Goal: Transaction & Acquisition: Book appointment/travel/reservation

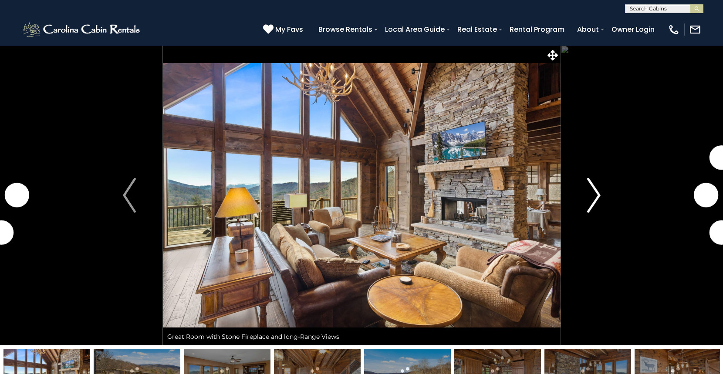
click at [597, 195] on img "Next" at bounding box center [593, 195] width 13 height 35
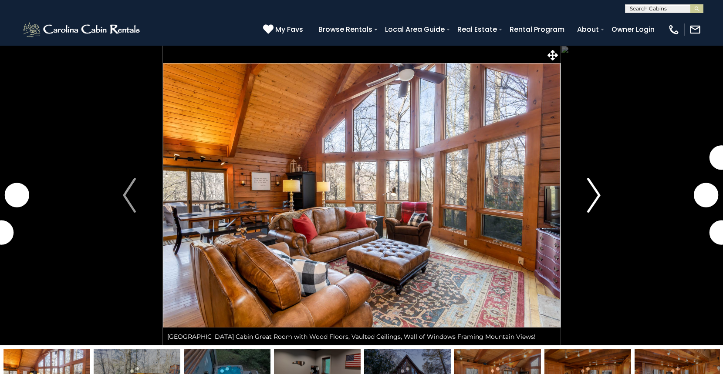
click at [593, 194] on img "Next" at bounding box center [593, 195] width 13 height 35
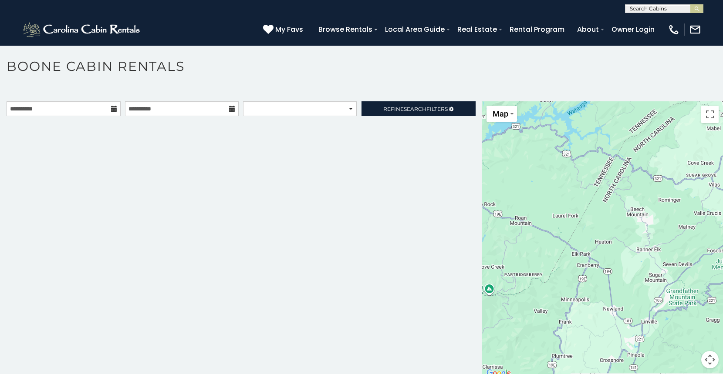
scroll to position [8, 0]
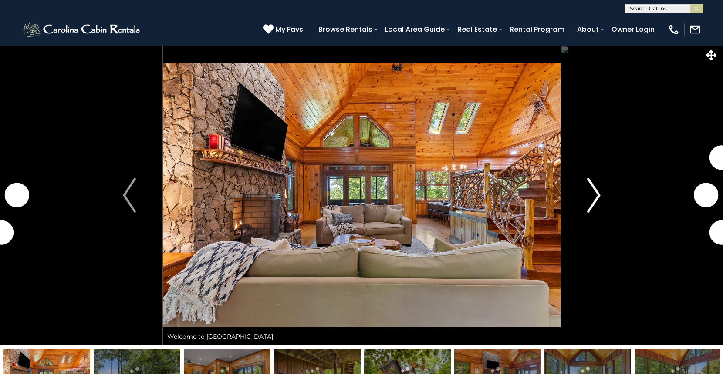
click at [595, 184] on img "Next" at bounding box center [593, 195] width 13 height 35
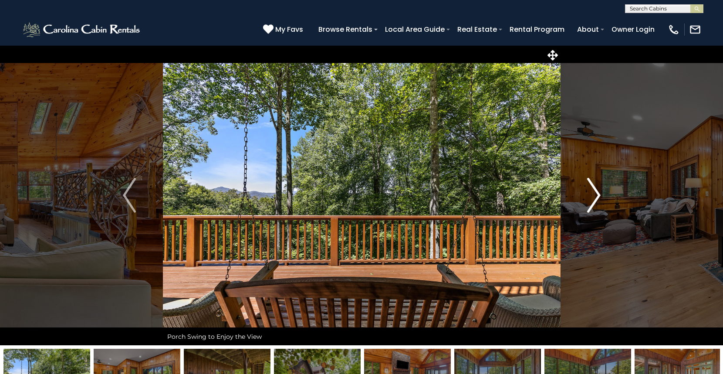
click at [593, 191] on img "Next" at bounding box center [593, 195] width 13 height 35
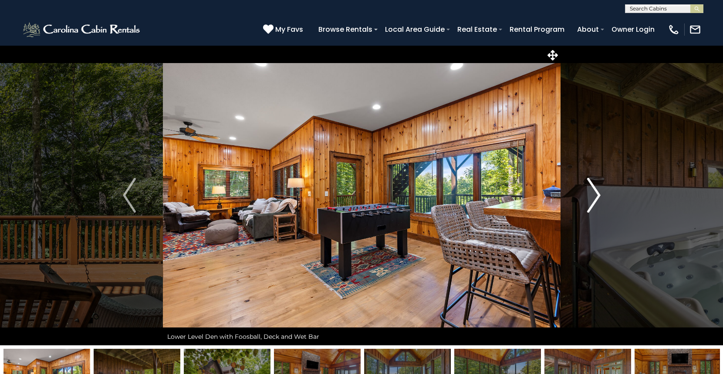
click at [593, 191] on img "Next" at bounding box center [593, 195] width 13 height 35
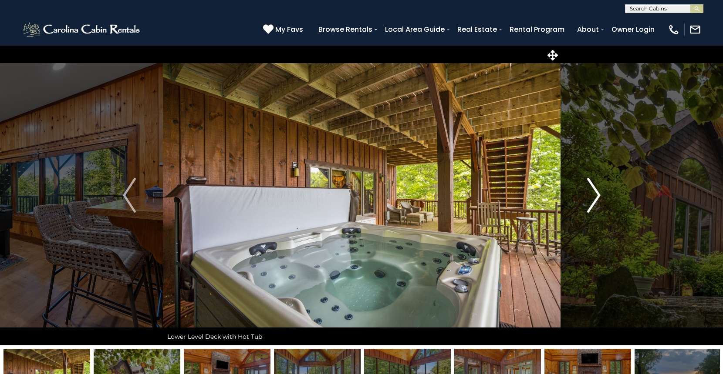
click at [593, 191] on img "Next" at bounding box center [593, 195] width 13 height 35
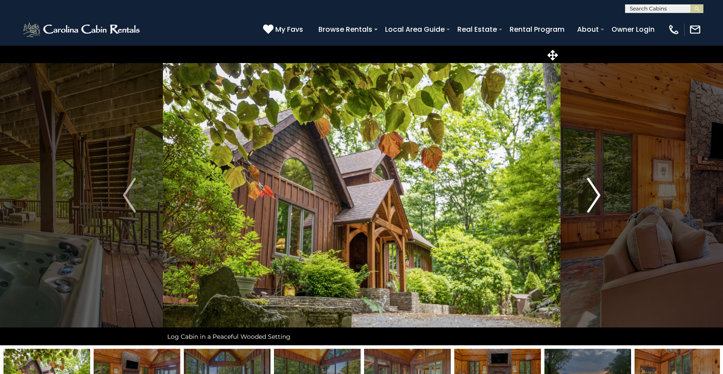
click at [593, 191] on img "Next" at bounding box center [593, 195] width 13 height 35
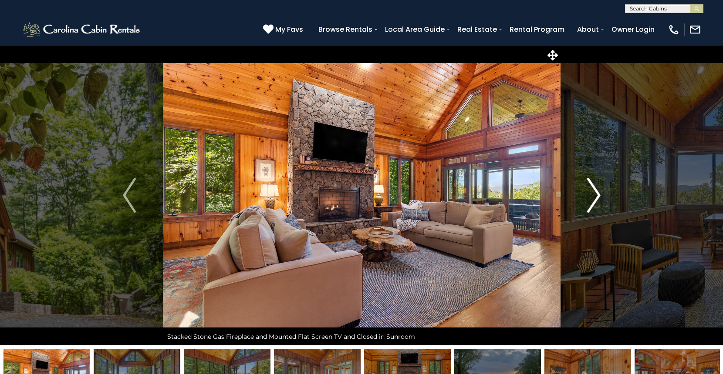
click at [593, 191] on img "Next" at bounding box center [593, 195] width 13 height 35
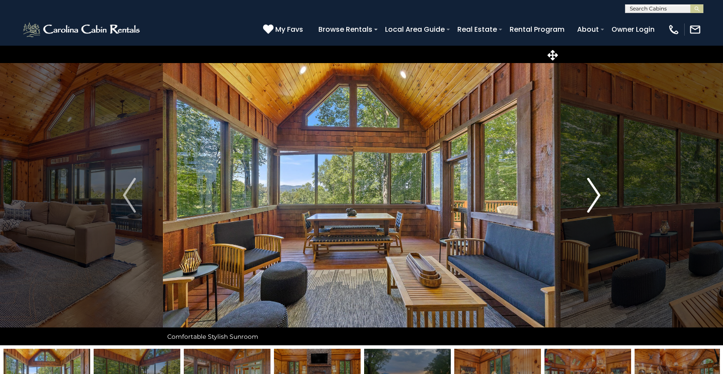
click at [593, 191] on img "Next" at bounding box center [593, 195] width 13 height 35
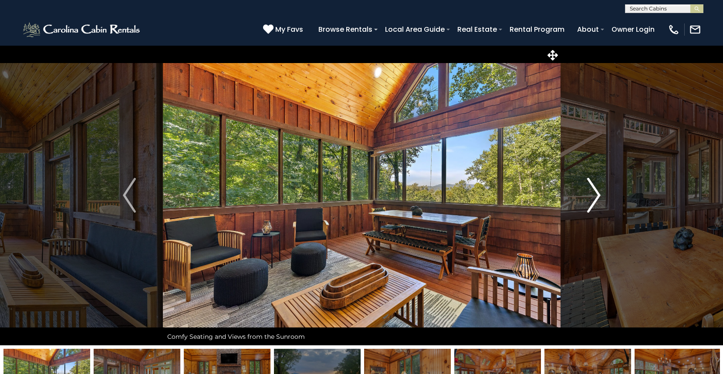
click at [593, 191] on img "Next" at bounding box center [593, 195] width 13 height 35
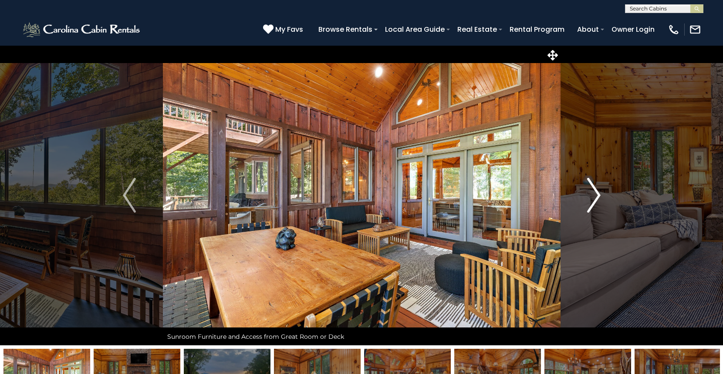
click at [593, 191] on img "Next" at bounding box center [593, 195] width 13 height 35
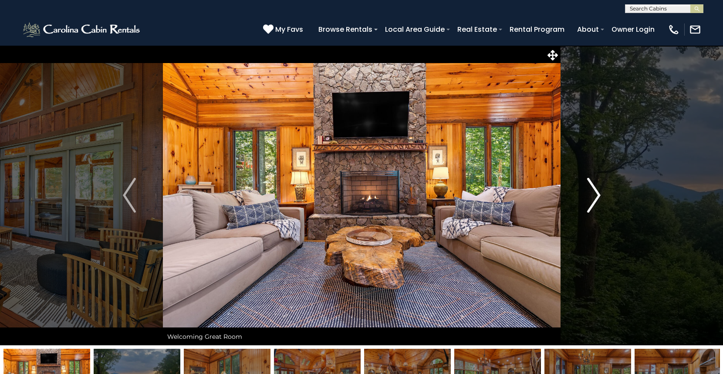
click at [593, 191] on img "Next" at bounding box center [593, 195] width 13 height 35
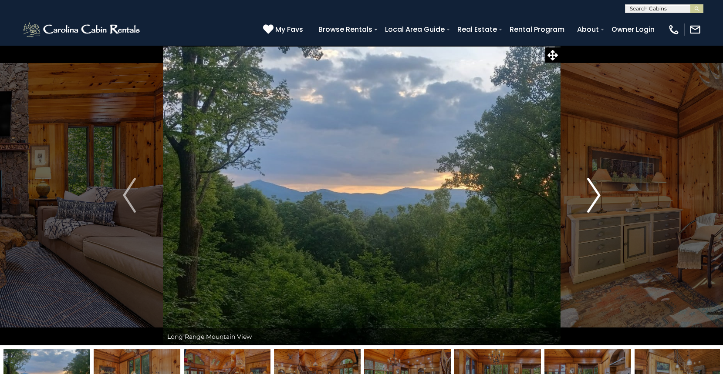
click at [593, 191] on img "Next" at bounding box center [593, 195] width 13 height 35
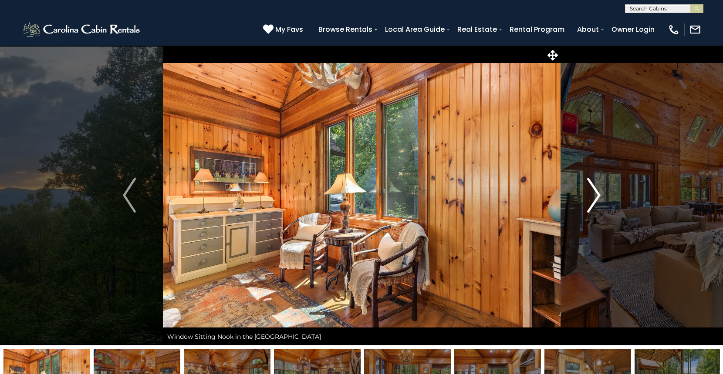
click at [593, 191] on img "Next" at bounding box center [593, 195] width 13 height 35
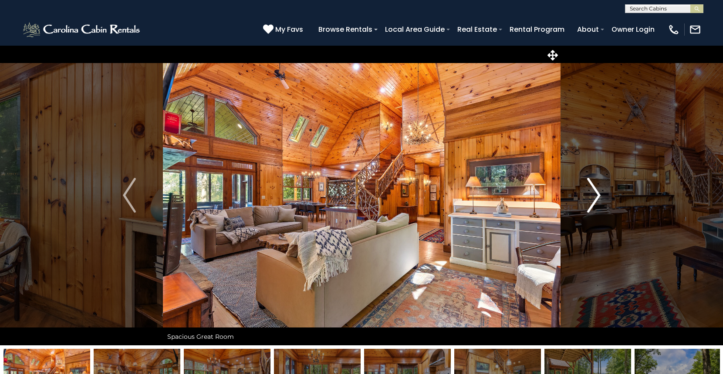
click at [593, 191] on img "Next" at bounding box center [593, 195] width 13 height 35
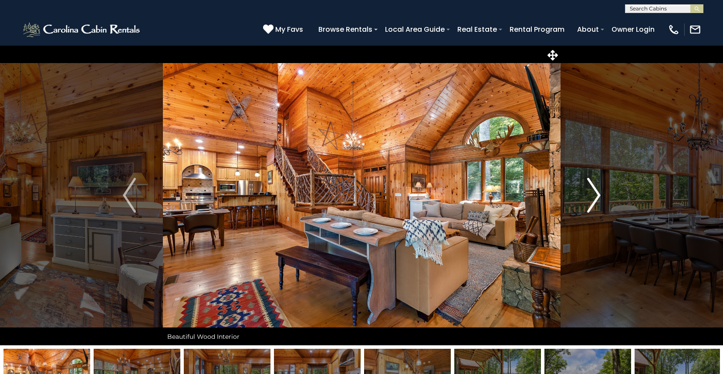
click at [593, 191] on img "Next" at bounding box center [593, 195] width 13 height 35
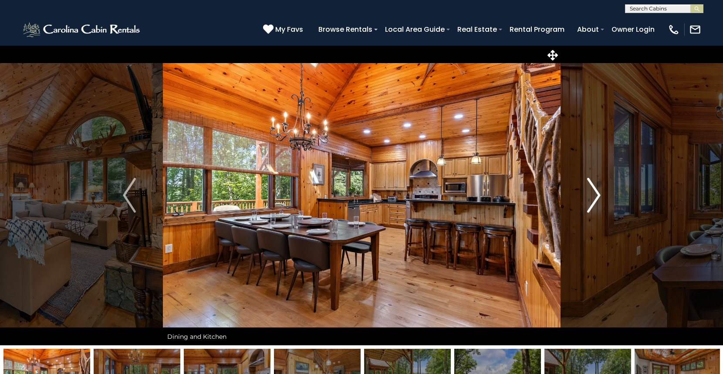
click at [593, 191] on img "Next" at bounding box center [593, 195] width 13 height 35
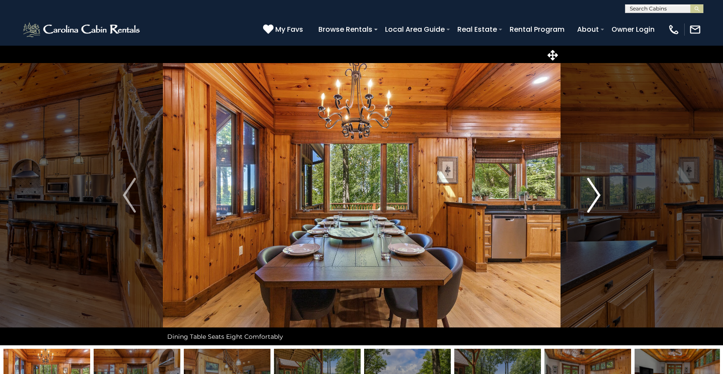
click at [593, 191] on img "Next" at bounding box center [593, 195] width 13 height 35
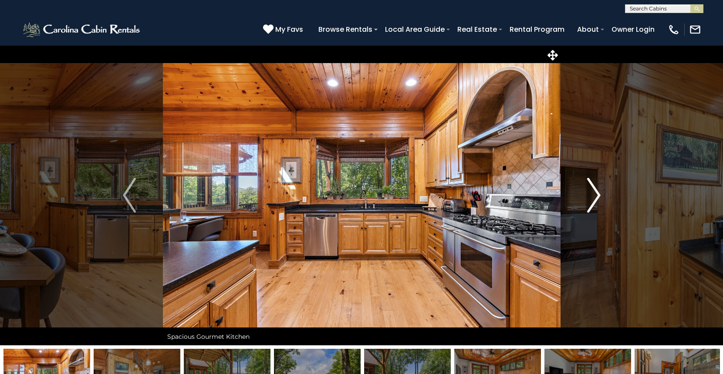
click at [593, 191] on img "Next" at bounding box center [593, 195] width 13 height 35
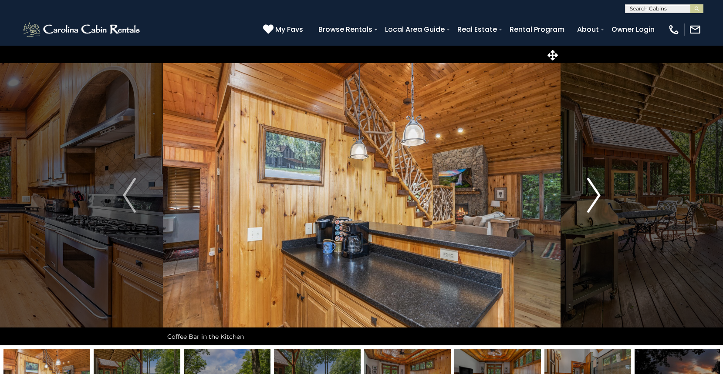
click at [593, 191] on img "Next" at bounding box center [593, 195] width 13 height 35
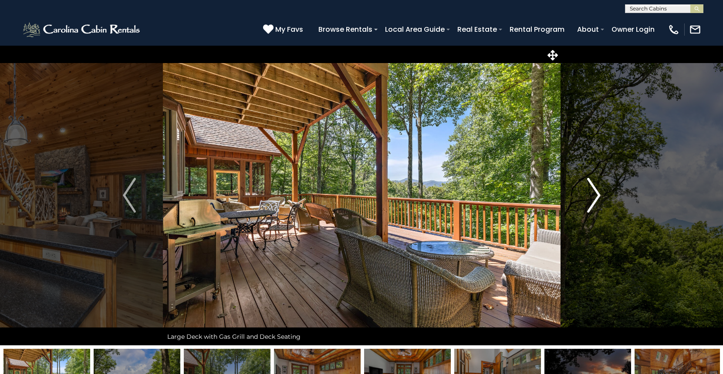
click at [593, 191] on img "Next" at bounding box center [593, 195] width 13 height 35
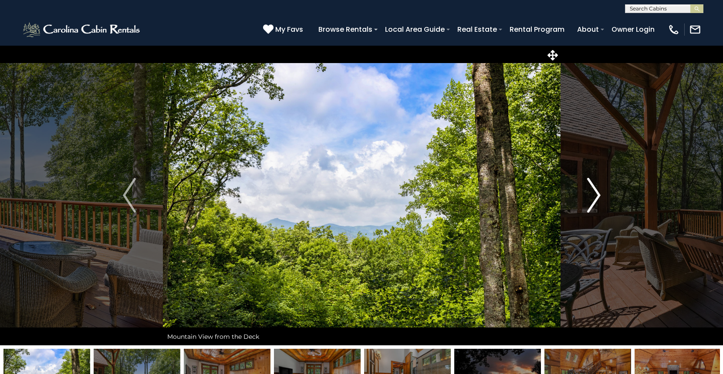
click at [593, 191] on img "Next" at bounding box center [593, 195] width 13 height 35
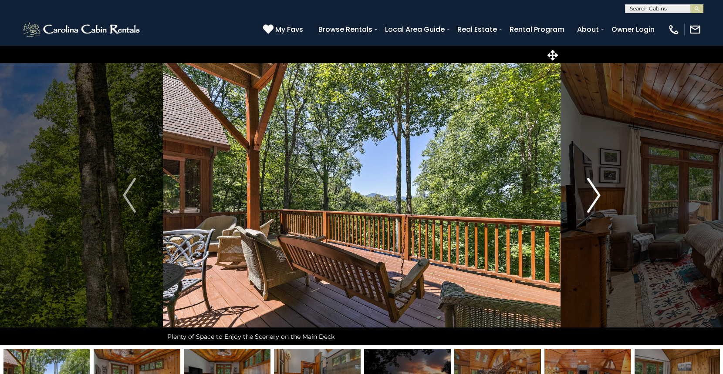
click at [593, 192] on img "Next" at bounding box center [593, 195] width 13 height 35
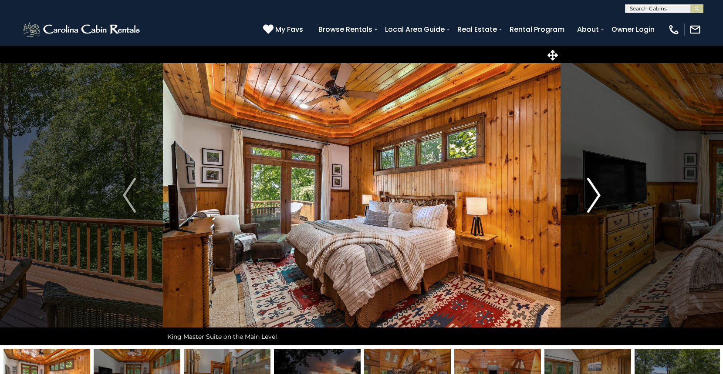
click at [593, 192] on img "Next" at bounding box center [593, 195] width 13 height 35
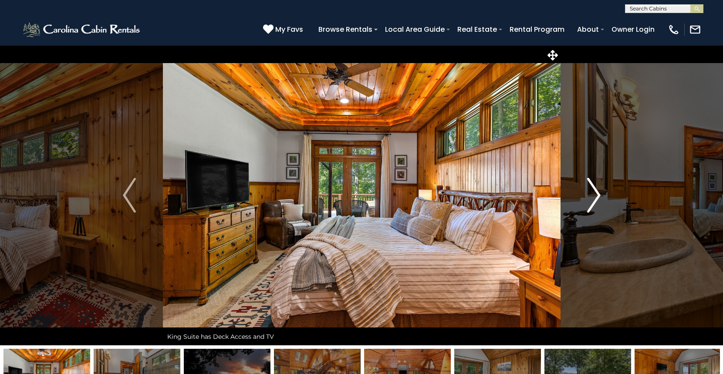
click at [593, 192] on img "Next" at bounding box center [593, 195] width 13 height 35
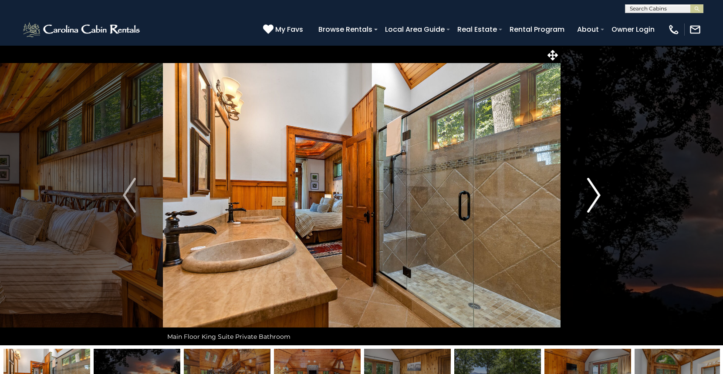
click at [593, 192] on img "Next" at bounding box center [593, 195] width 13 height 35
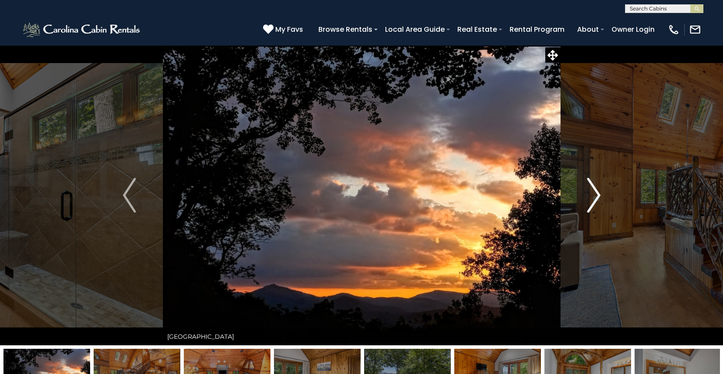
click at [593, 192] on img "Next" at bounding box center [593, 195] width 13 height 35
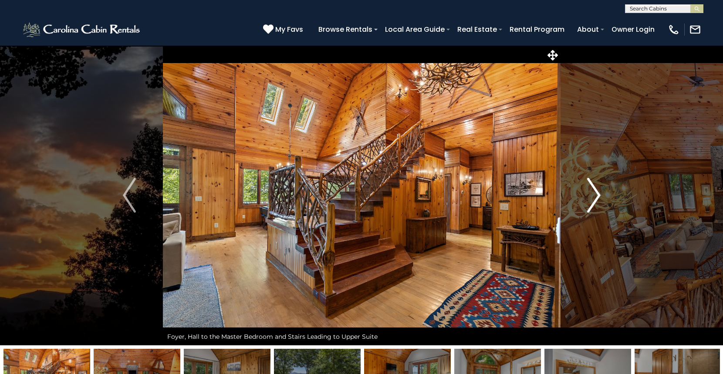
click at [593, 192] on img "Next" at bounding box center [593, 195] width 13 height 35
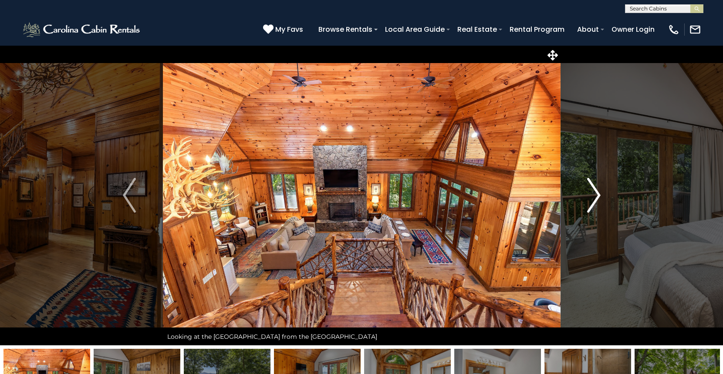
click at [594, 191] on img "Next" at bounding box center [593, 195] width 13 height 35
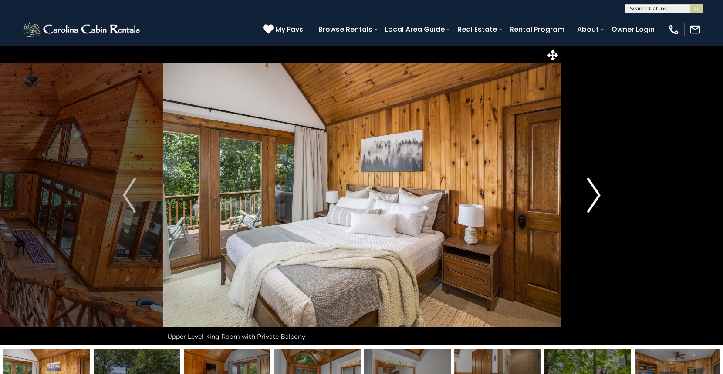
click at [594, 191] on img "Next" at bounding box center [593, 195] width 13 height 35
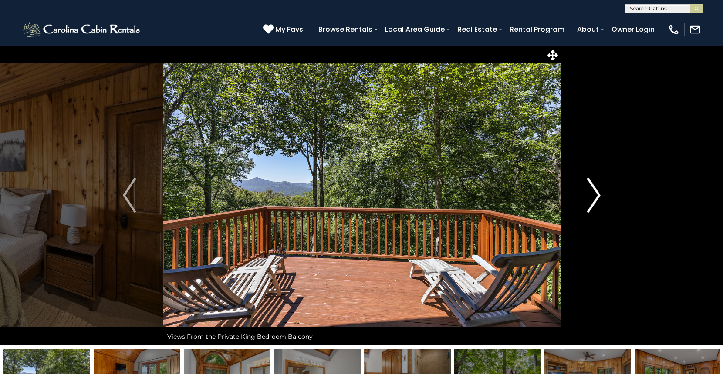
click at [594, 191] on img "Next" at bounding box center [593, 195] width 13 height 35
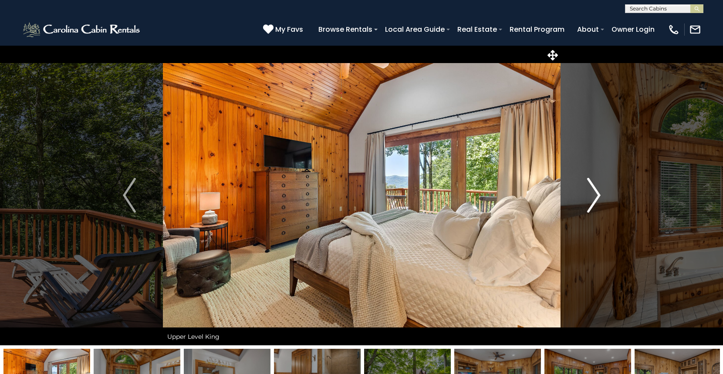
click at [594, 191] on img "Next" at bounding box center [593, 195] width 13 height 35
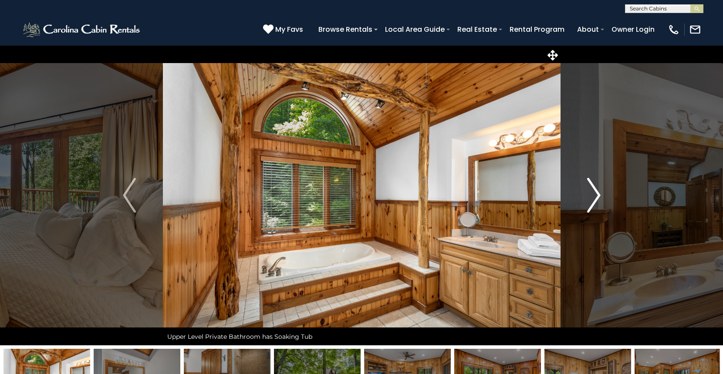
click at [594, 191] on img "Next" at bounding box center [593, 195] width 13 height 35
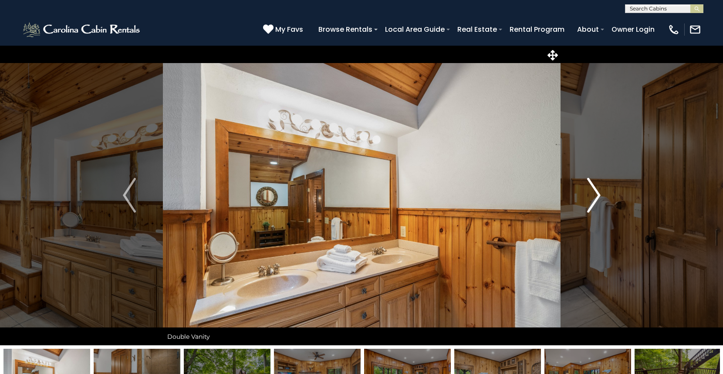
click at [594, 191] on img "Next" at bounding box center [593, 195] width 13 height 35
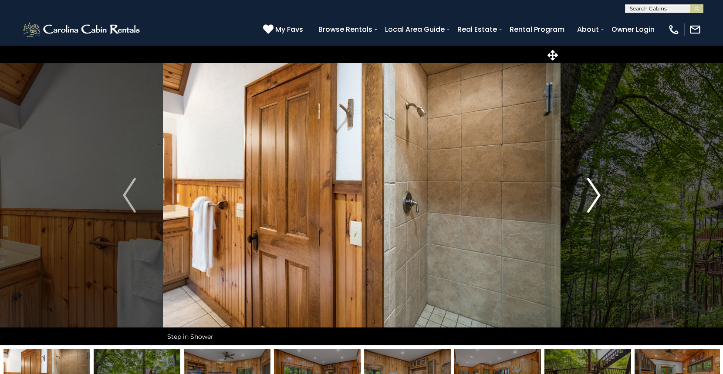
click at [595, 190] on img "Next" at bounding box center [593, 195] width 13 height 35
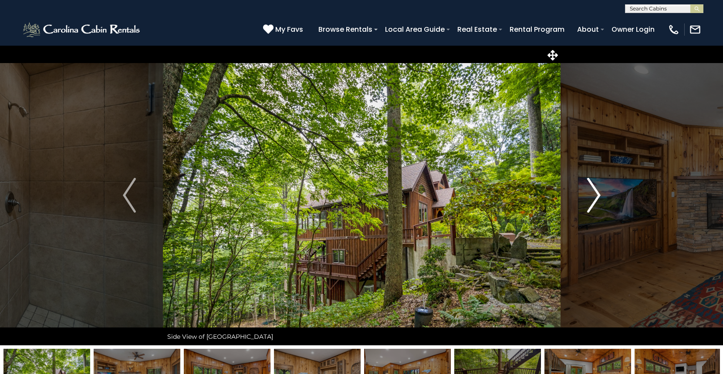
click at [595, 190] on img "Next" at bounding box center [593, 195] width 13 height 35
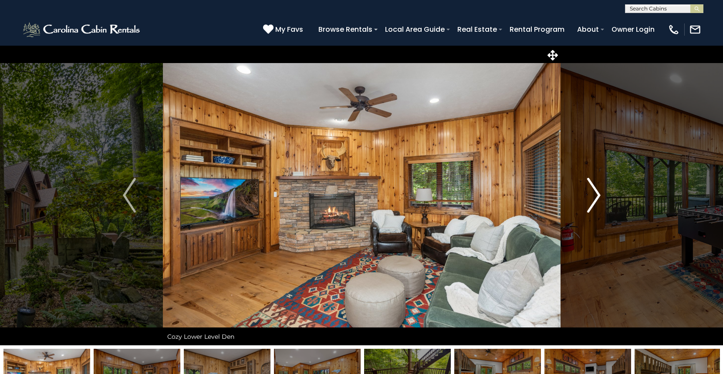
click at [596, 190] on img "Next" at bounding box center [593, 195] width 13 height 35
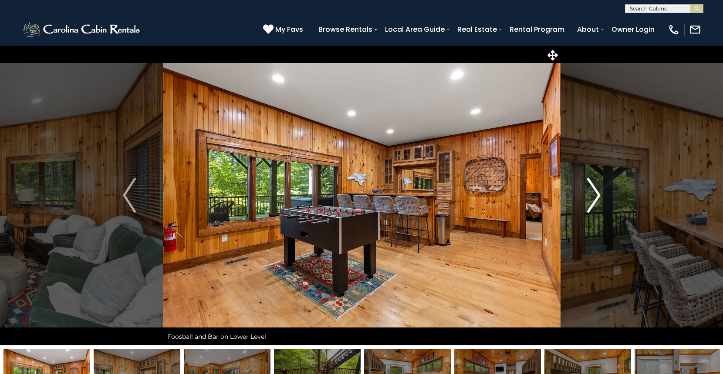
click at [596, 190] on img "Next" at bounding box center [593, 195] width 13 height 35
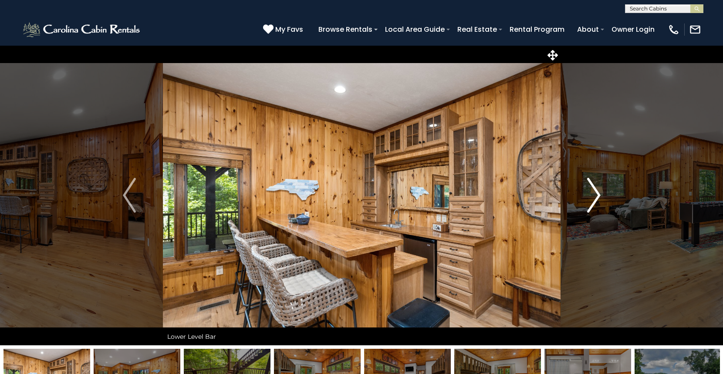
click at [596, 190] on img "Next" at bounding box center [593, 195] width 13 height 35
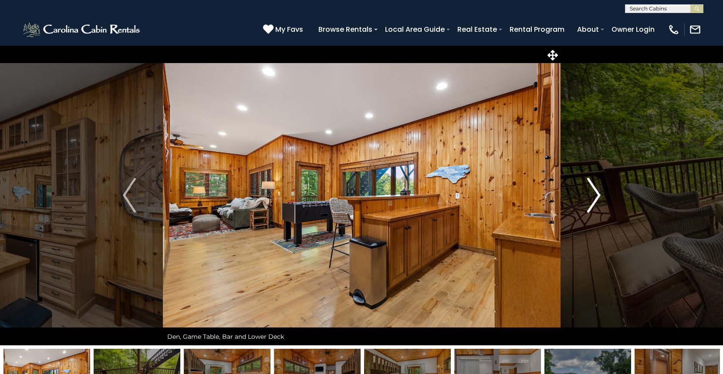
click at [596, 190] on img "Next" at bounding box center [593, 195] width 13 height 35
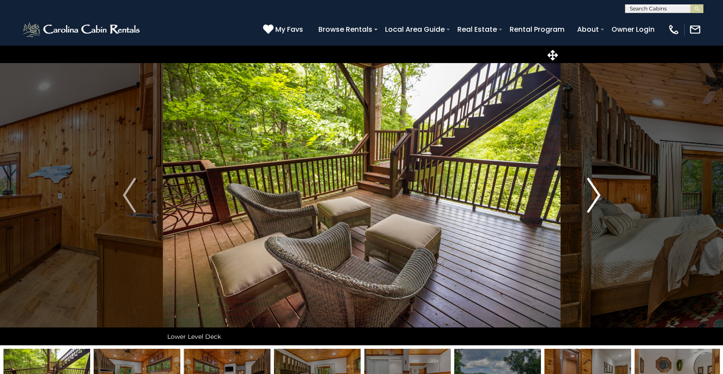
click at [596, 190] on img "Next" at bounding box center [593, 195] width 13 height 35
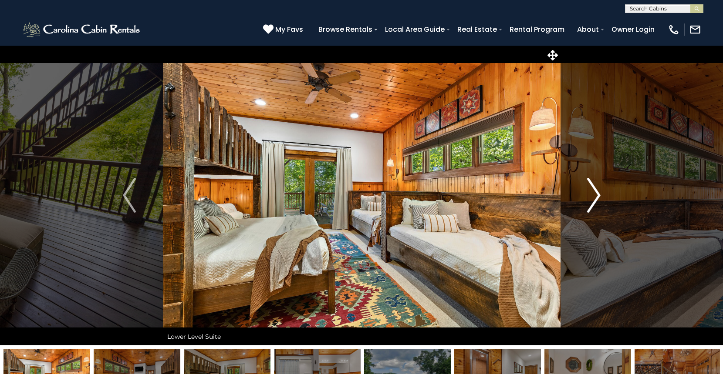
click at [595, 190] on img "Next" at bounding box center [593, 195] width 13 height 35
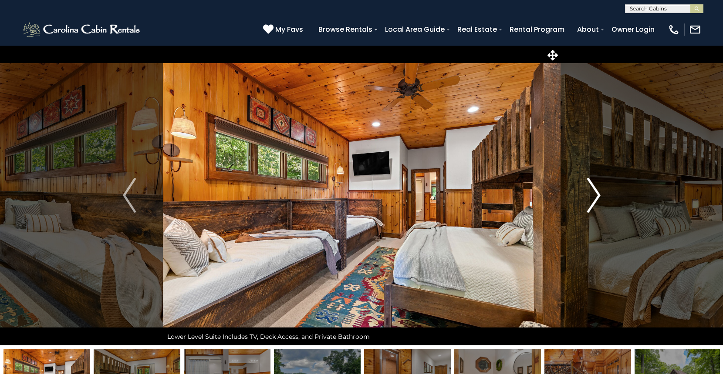
click at [596, 190] on img "Next" at bounding box center [593, 195] width 13 height 35
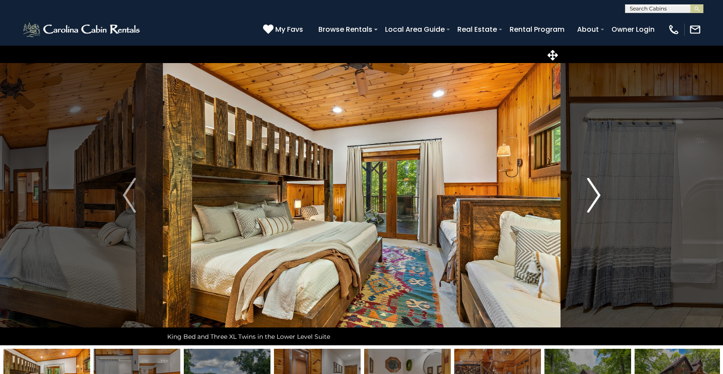
click at [596, 190] on img "Next" at bounding box center [593, 195] width 13 height 35
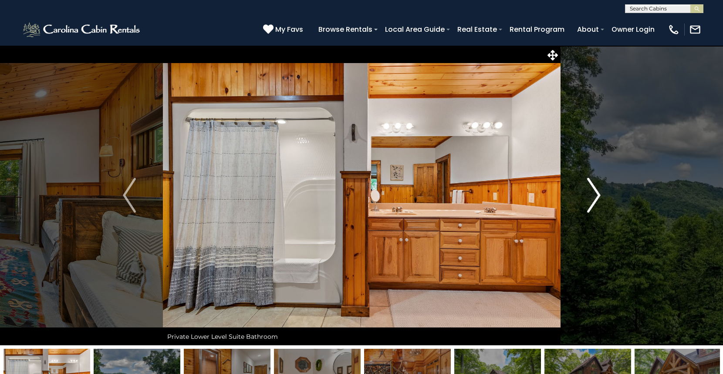
click at [595, 191] on img "Next" at bounding box center [593, 195] width 13 height 35
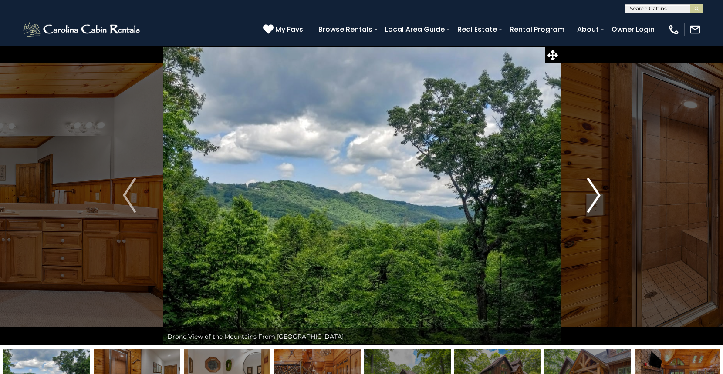
click at [595, 191] on img "Next" at bounding box center [593, 195] width 13 height 35
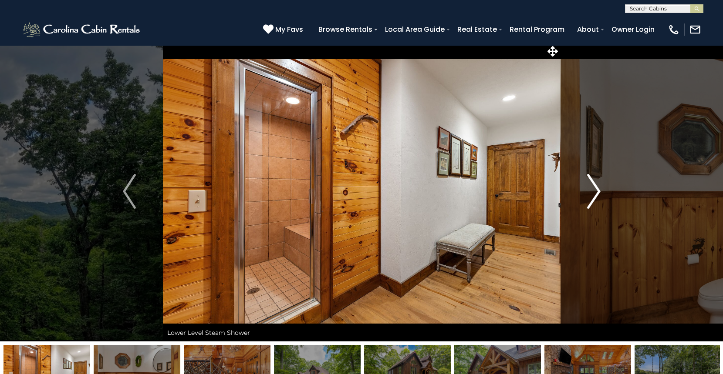
scroll to position [3, 0]
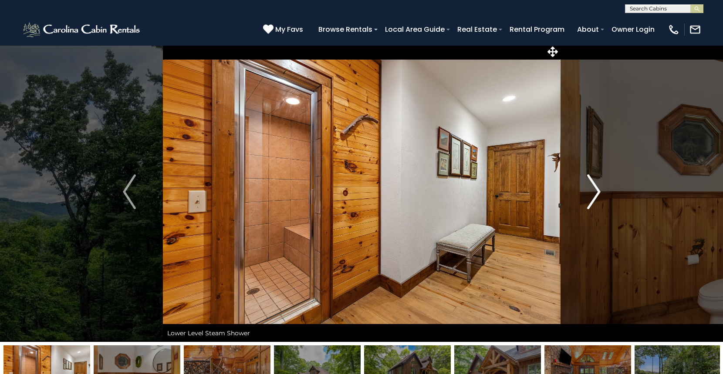
click at [596, 185] on img "Next" at bounding box center [593, 192] width 13 height 35
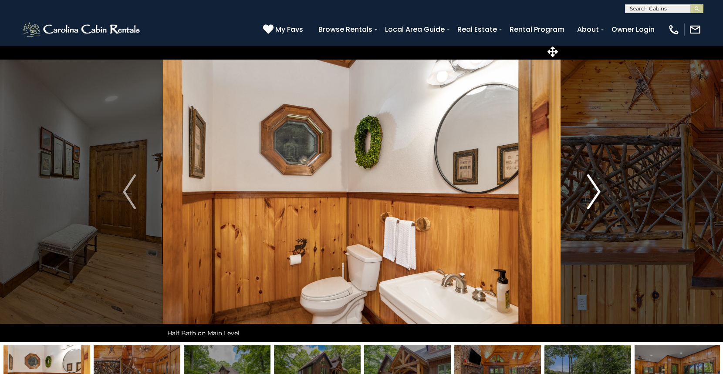
click at [596, 185] on img "Next" at bounding box center [593, 192] width 13 height 35
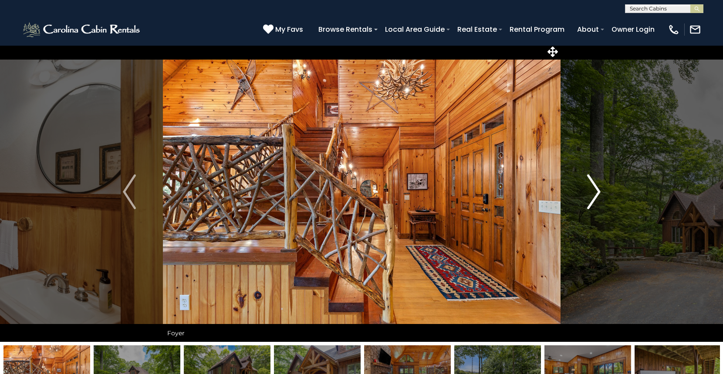
click at [596, 185] on img "Next" at bounding box center [593, 192] width 13 height 35
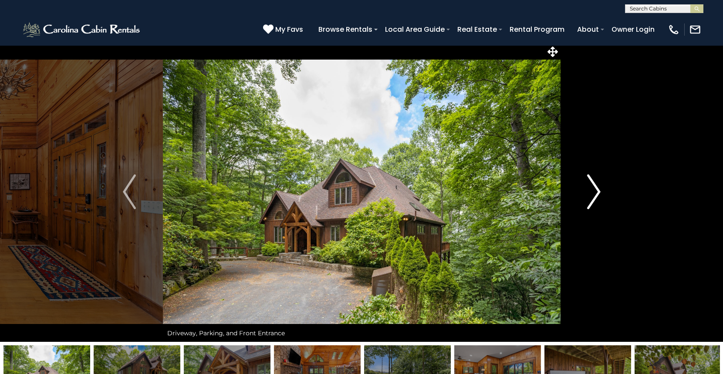
click at [596, 185] on img "Next" at bounding box center [593, 192] width 13 height 35
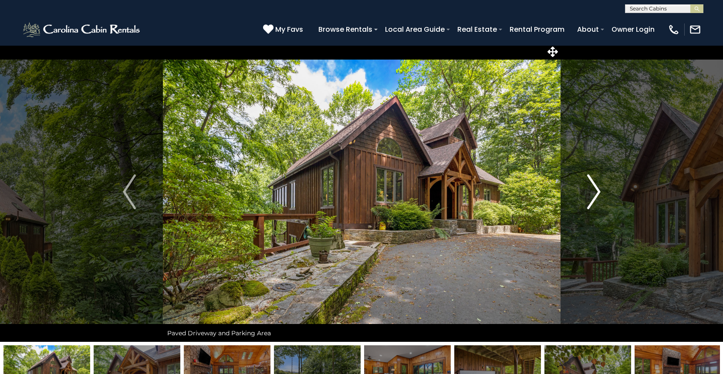
click at [596, 185] on img "Next" at bounding box center [593, 192] width 13 height 35
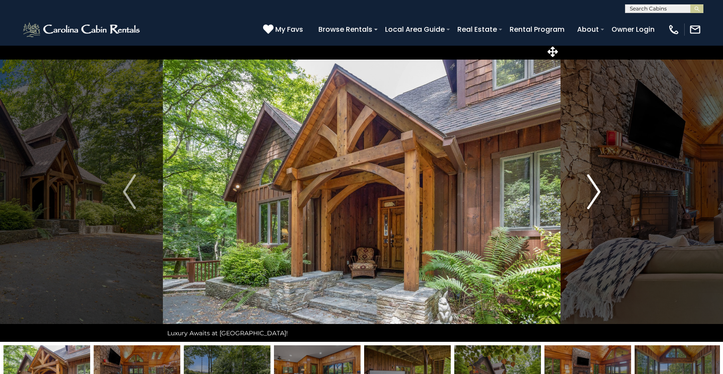
click at [596, 185] on img "Next" at bounding box center [593, 192] width 13 height 35
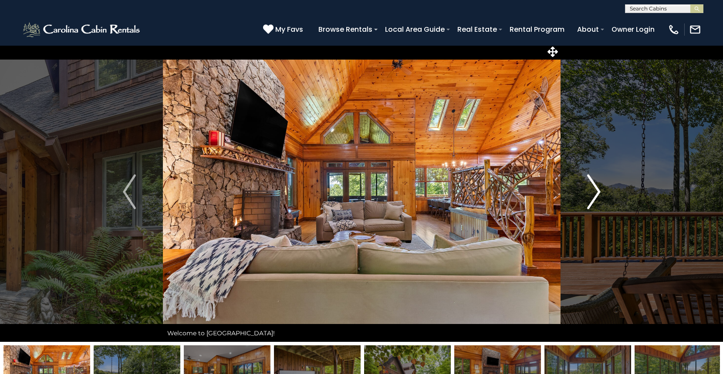
click at [596, 185] on img "Next" at bounding box center [593, 192] width 13 height 35
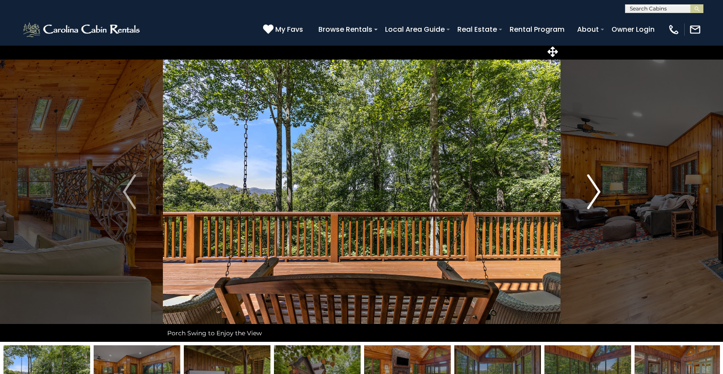
click at [596, 185] on img "Next" at bounding box center [593, 192] width 13 height 35
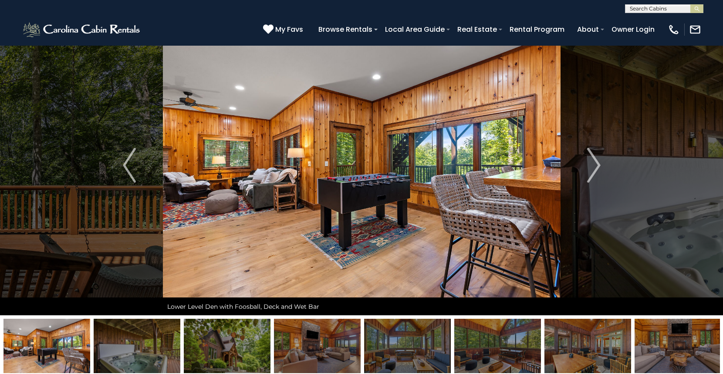
scroll to position [44, 0]
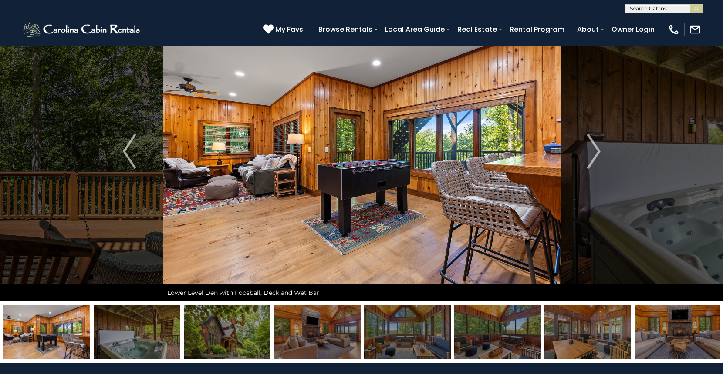
click at [131, 346] on img at bounding box center [137, 332] width 87 height 54
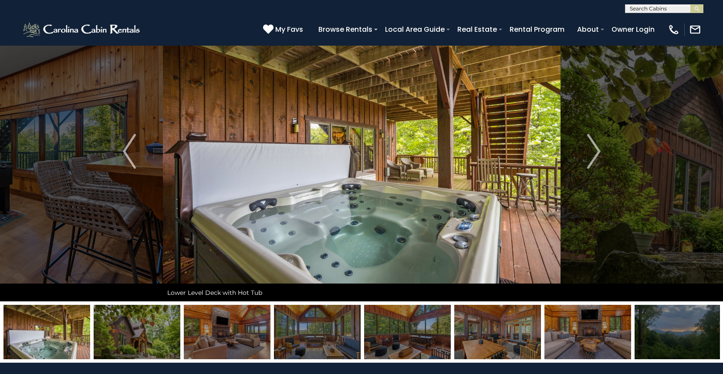
click at [206, 333] on img at bounding box center [227, 332] width 87 height 54
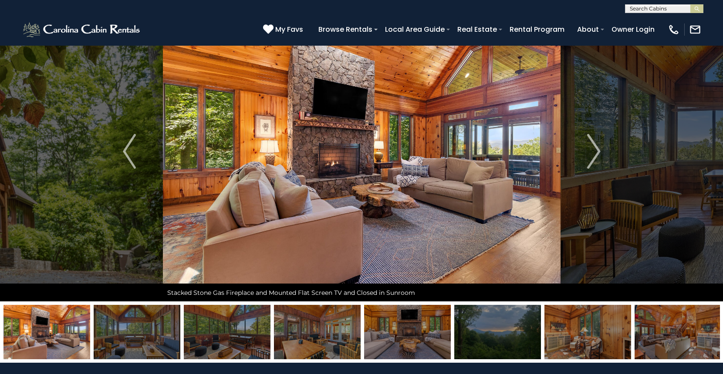
click at [284, 329] on img at bounding box center [317, 332] width 87 height 54
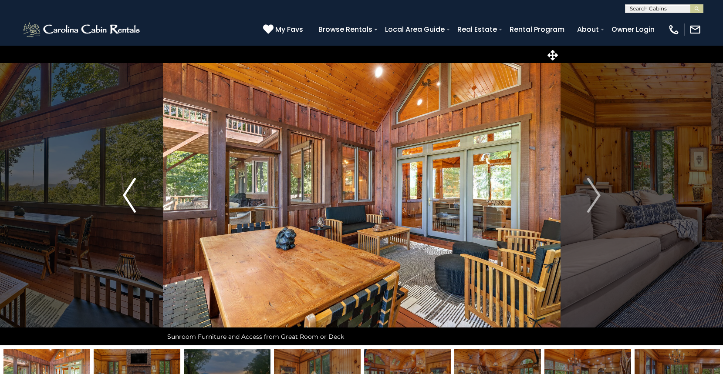
scroll to position [0, 0]
click at [119, 197] on button "Previous" at bounding box center [129, 195] width 67 height 300
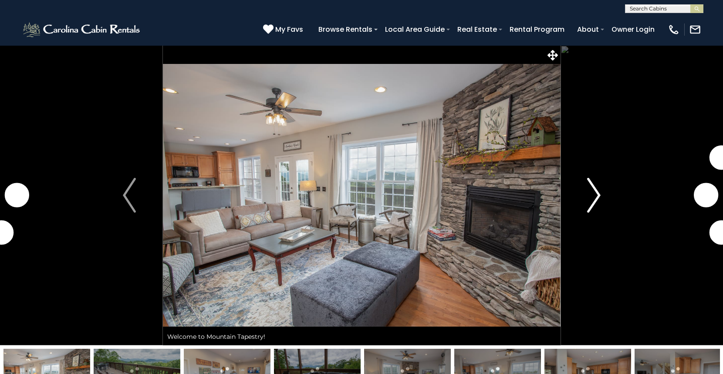
click at [589, 197] on img "Next" at bounding box center [593, 195] width 13 height 35
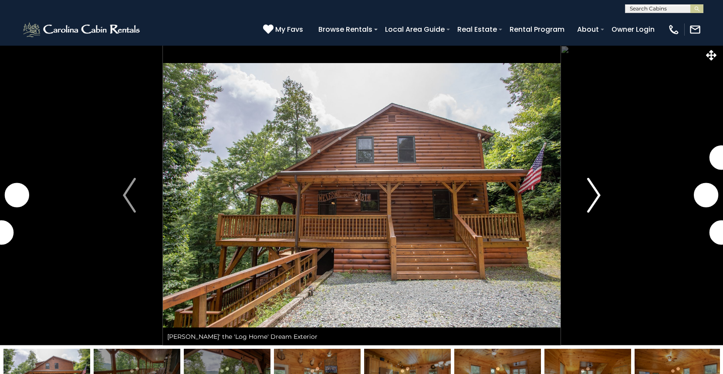
click at [590, 197] on img "Next" at bounding box center [593, 195] width 13 height 35
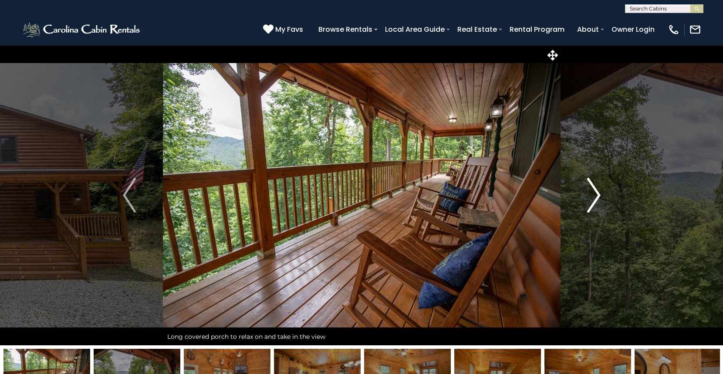
click at [591, 195] on img "Next" at bounding box center [593, 195] width 13 height 35
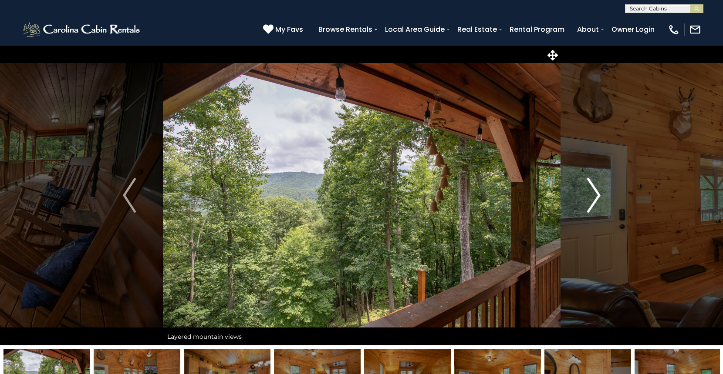
click at [591, 193] on img "Next" at bounding box center [593, 195] width 13 height 35
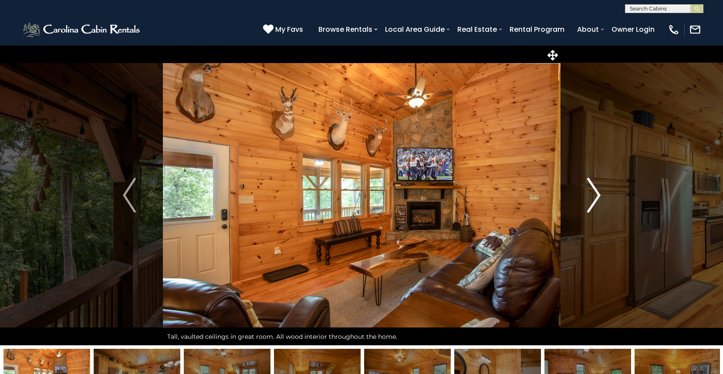
click at [591, 193] on img "Next" at bounding box center [593, 195] width 13 height 35
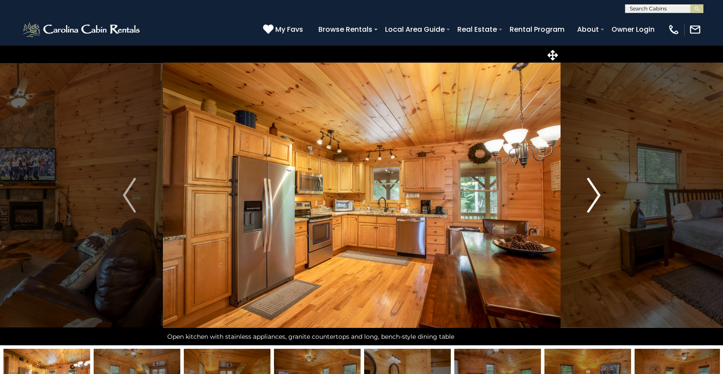
click at [591, 194] on img "Next" at bounding box center [593, 195] width 13 height 35
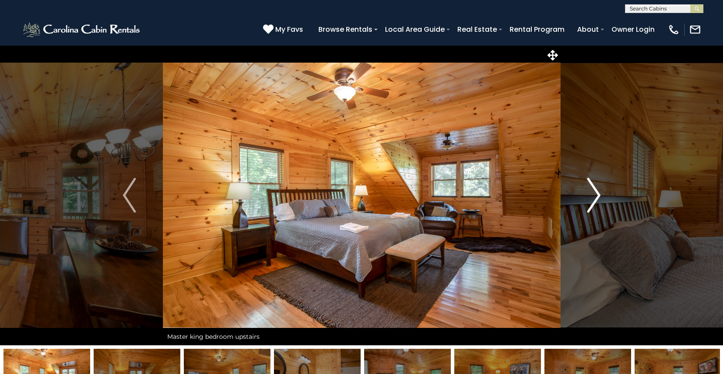
click at [591, 194] on img "Next" at bounding box center [593, 195] width 13 height 35
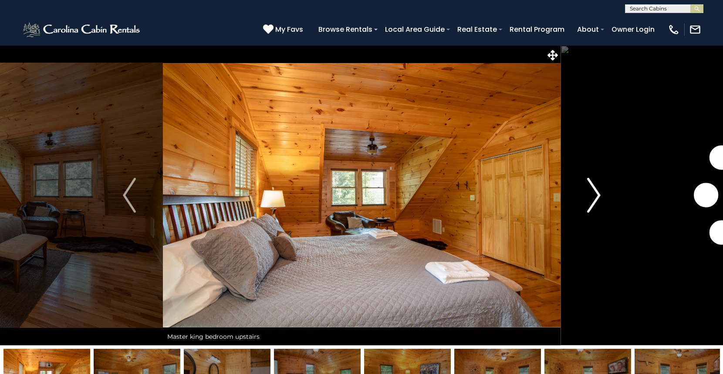
click at [591, 194] on img "Next" at bounding box center [593, 195] width 13 height 35
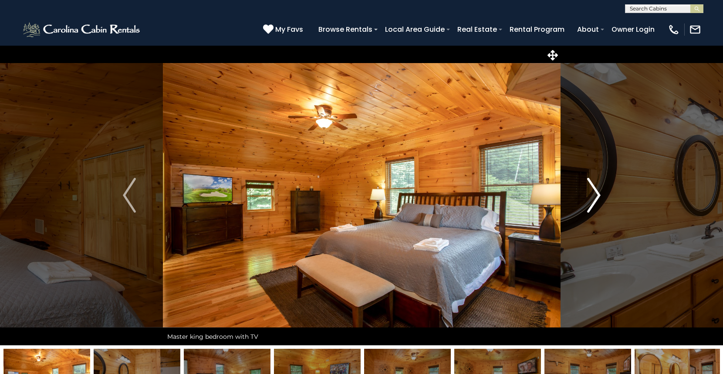
click at [591, 194] on img "Next" at bounding box center [593, 195] width 13 height 35
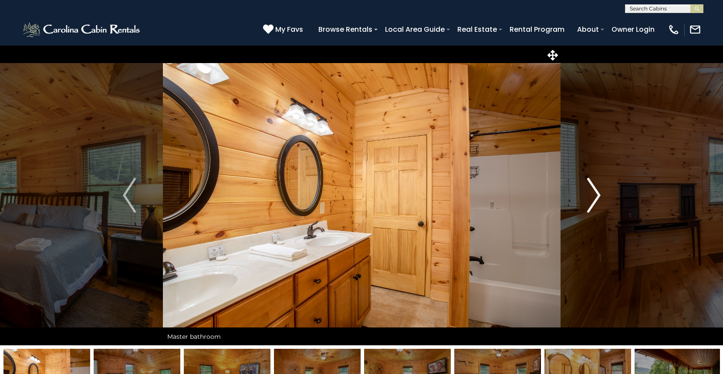
click at [591, 194] on img "Next" at bounding box center [593, 195] width 13 height 35
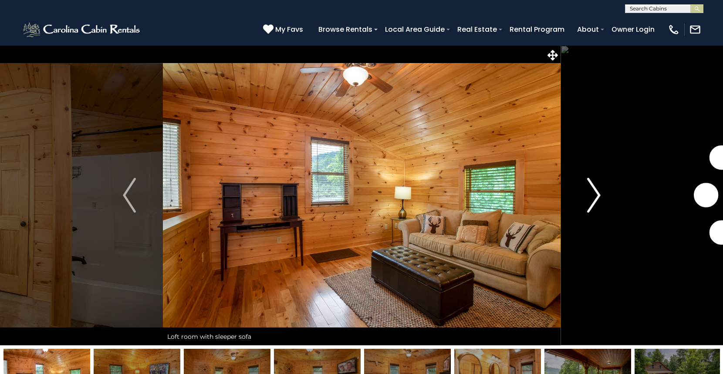
click at [591, 194] on img "Next" at bounding box center [593, 195] width 13 height 35
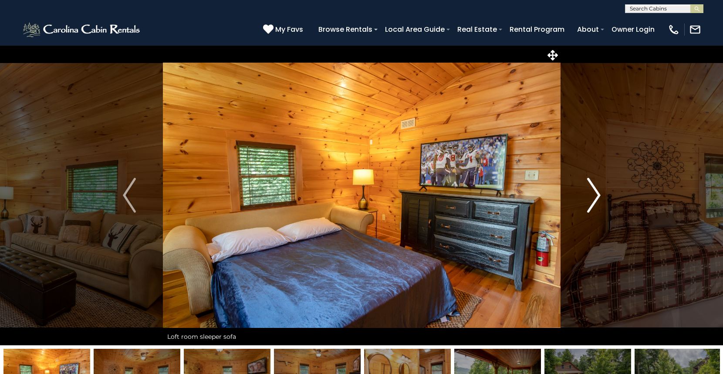
click at [591, 194] on img "Next" at bounding box center [593, 195] width 13 height 35
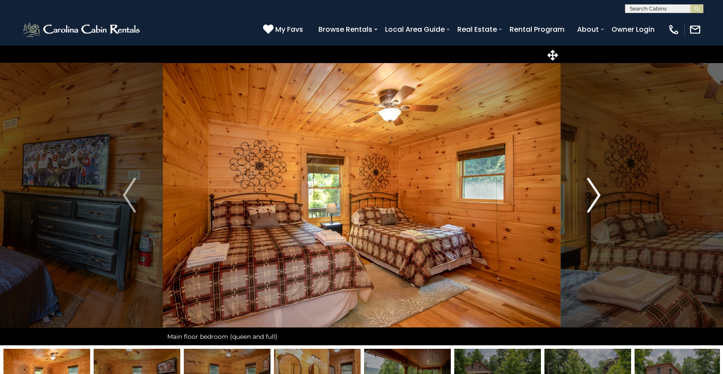
click at [591, 194] on img "Next" at bounding box center [593, 195] width 13 height 35
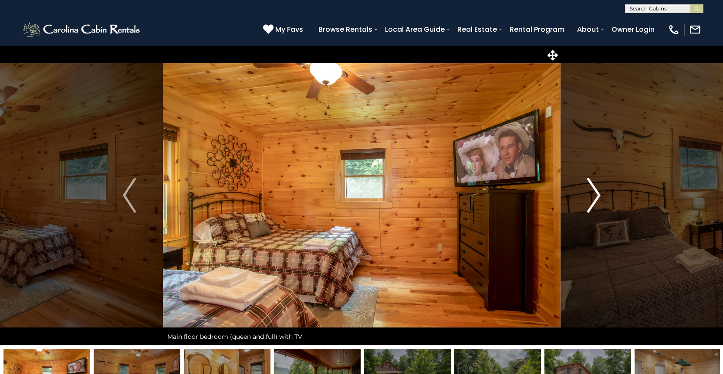
click at [591, 194] on img "Next" at bounding box center [593, 195] width 13 height 35
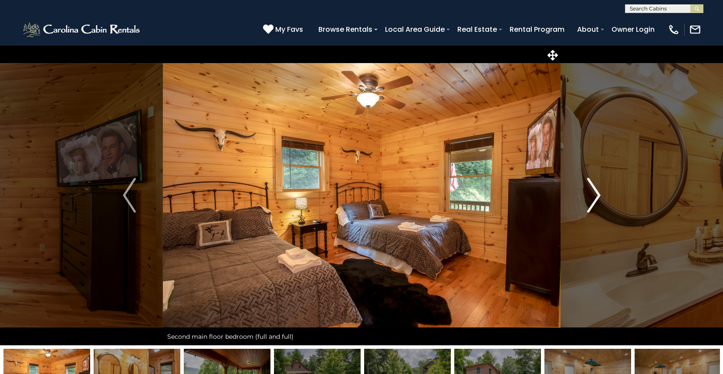
click at [591, 194] on img "Next" at bounding box center [593, 195] width 13 height 35
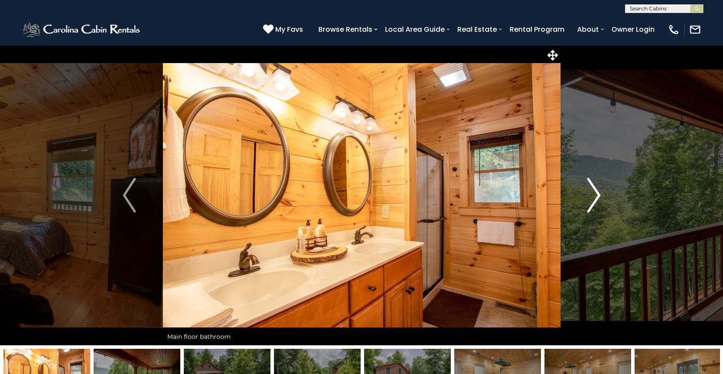
click at [591, 194] on img "Next" at bounding box center [593, 195] width 13 height 35
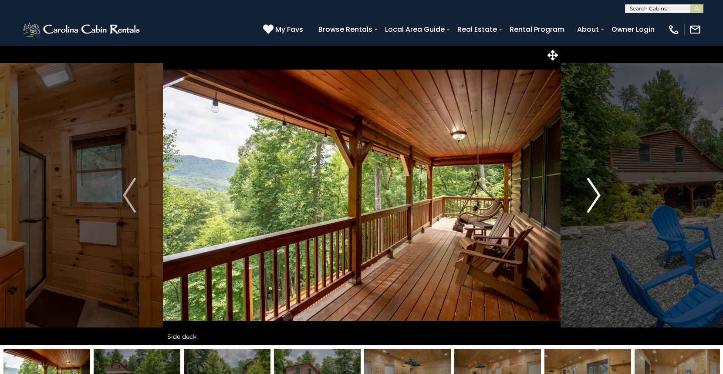
click at [591, 194] on img "Next" at bounding box center [593, 195] width 13 height 35
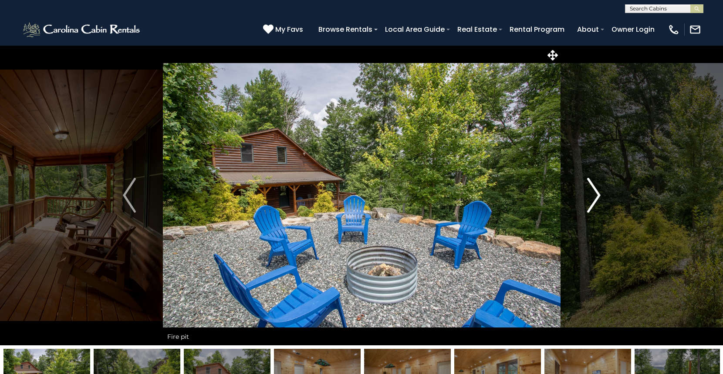
click at [591, 194] on img "Next" at bounding box center [593, 195] width 13 height 35
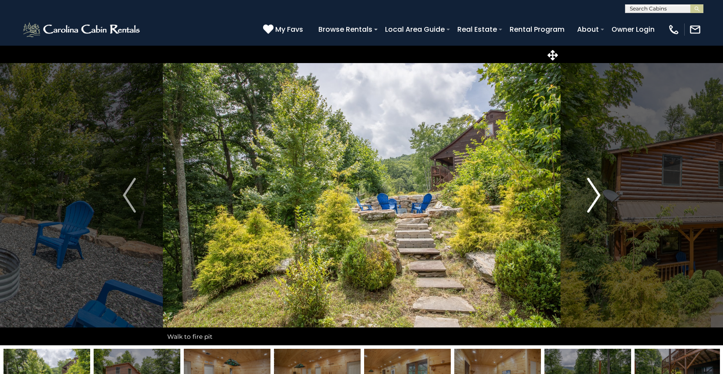
click at [591, 194] on img "Next" at bounding box center [593, 195] width 13 height 35
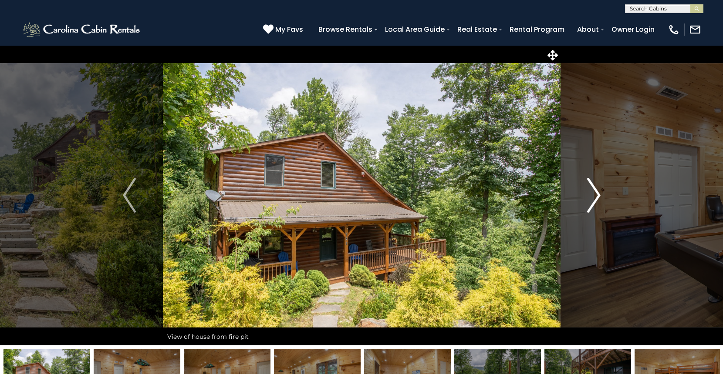
click at [591, 194] on img "Next" at bounding box center [593, 195] width 13 height 35
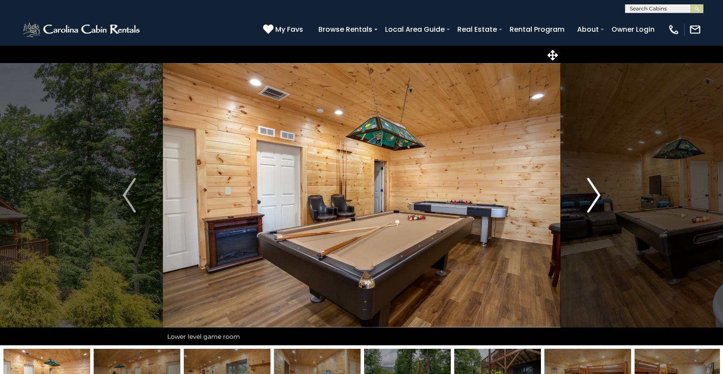
click at [591, 194] on img "Next" at bounding box center [593, 195] width 13 height 35
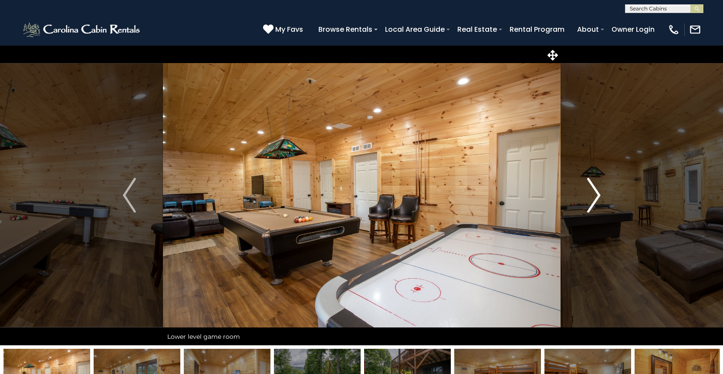
click at [592, 194] on img "Next" at bounding box center [593, 195] width 13 height 35
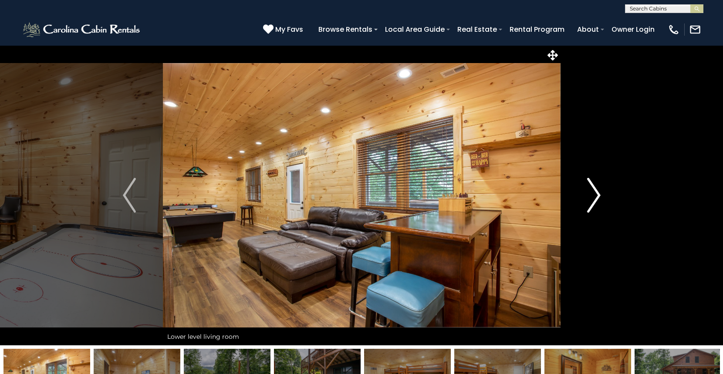
click at [592, 194] on img "Next" at bounding box center [593, 195] width 13 height 35
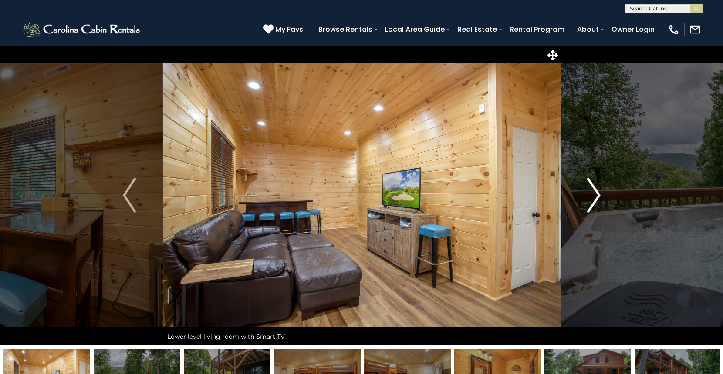
click at [592, 194] on img "Next" at bounding box center [593, 195] width 13 height 35
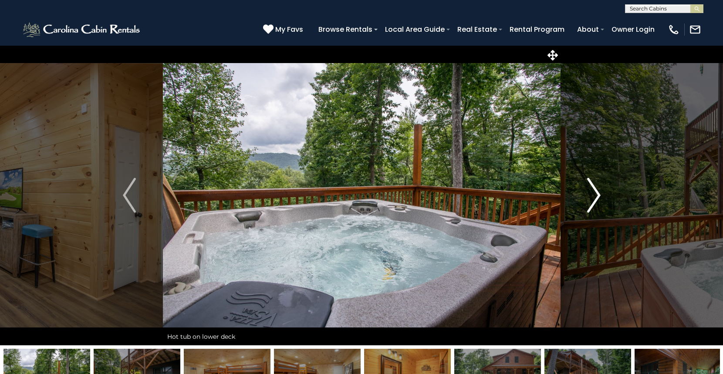
click at [592, 194] on img "Next" at bounding box center [593, 195] width 13 height 35
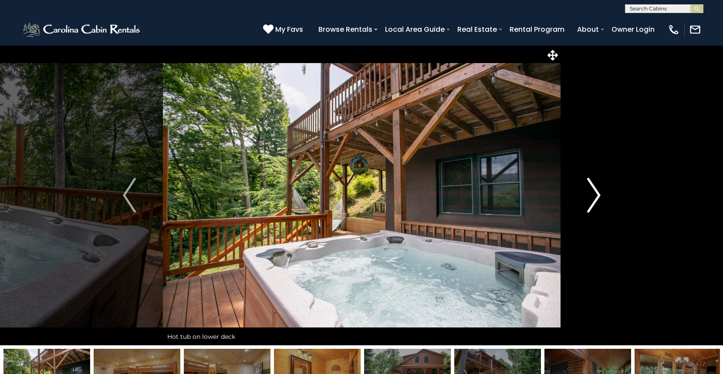
click at [592, 194] on img "Next" at bounding box center [593, 195] width 13 height 35
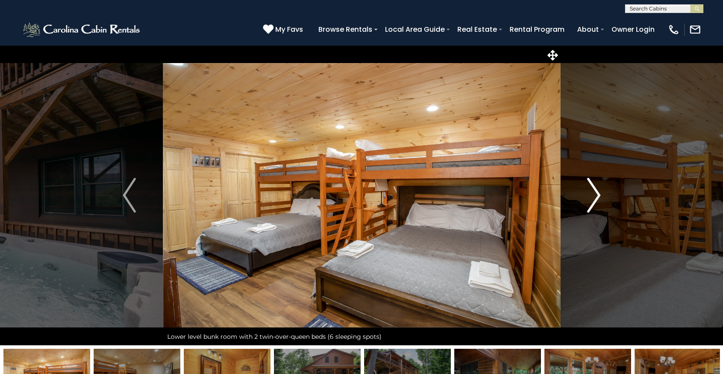
click at [592, 194] on img "Next" at bounding box center [593, 195] width 13 height 35
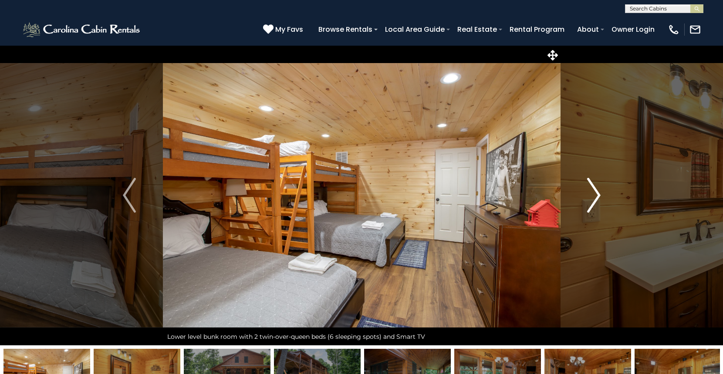
click at [592, 194] on img "Next" at bounding box center [593, 195] width 13 height 35
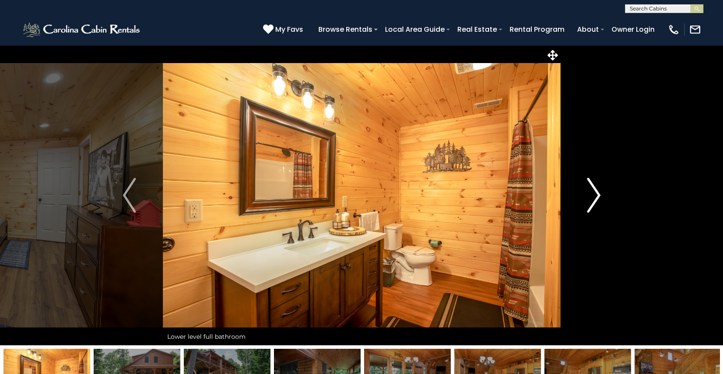
click at [592, 194] on img "Next" at bounding box center [593, 195] width 13 height 35
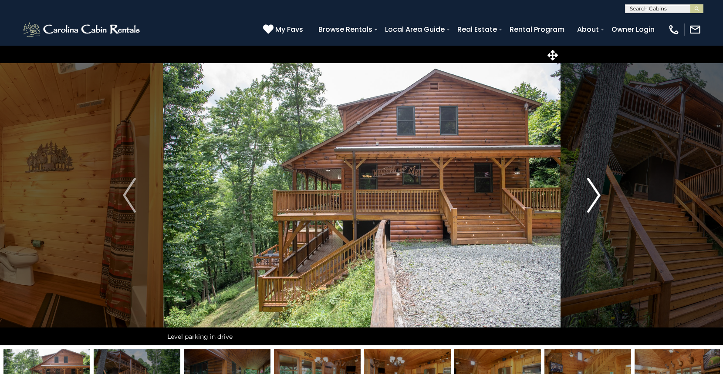
click at [592, 194] on img "Next" at bounding box center [593, 195] width 13 height 35
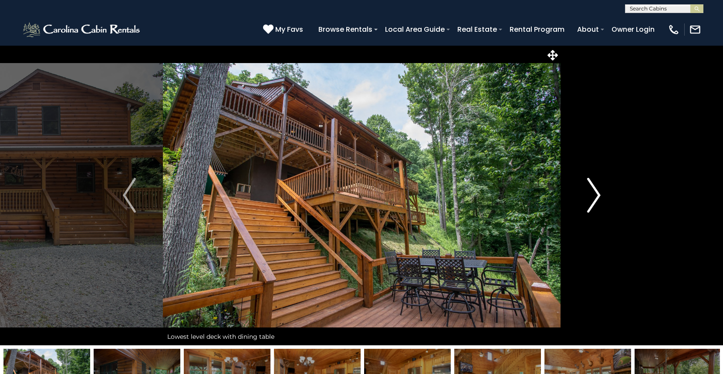
click at [592, 194] on img "Next" at bounding box center [593, 195] width 13 height 35
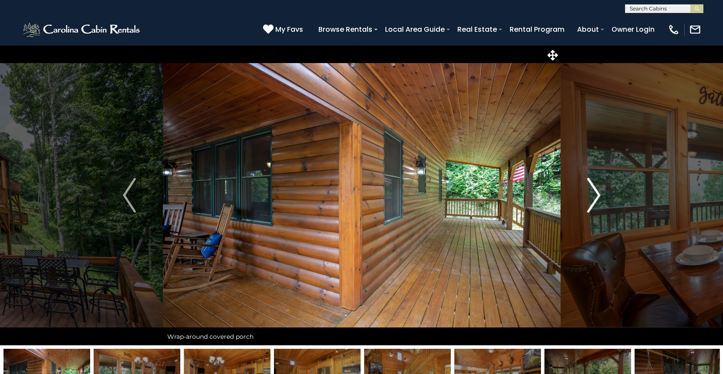
click at [592, 194] on img "Next" at bounding box center [593, 195] width 13 height 35
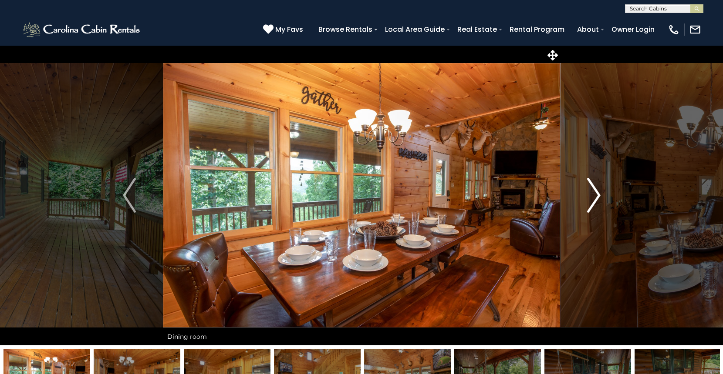
click at [592, 194] on img "Next" at bounding box center [593, 195] width 13 height 35
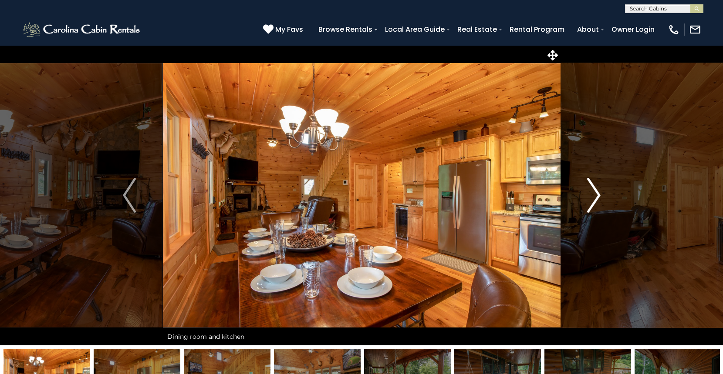
click at [592, 194] on img "Next" at bounding box center [593, 195] width 13 height 35
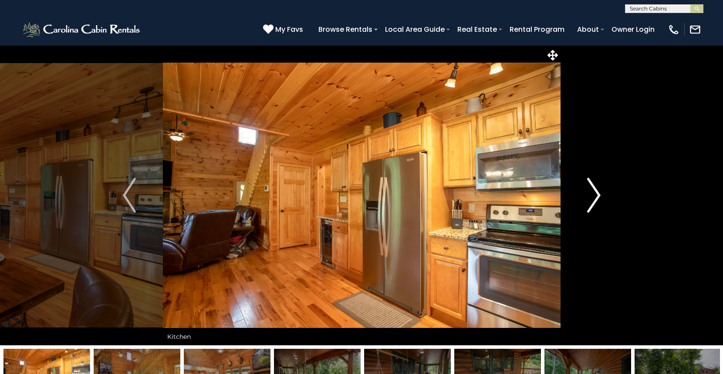
click at [592, 194] on img "Next" at bounding box center [593, 195] width 13 height 35
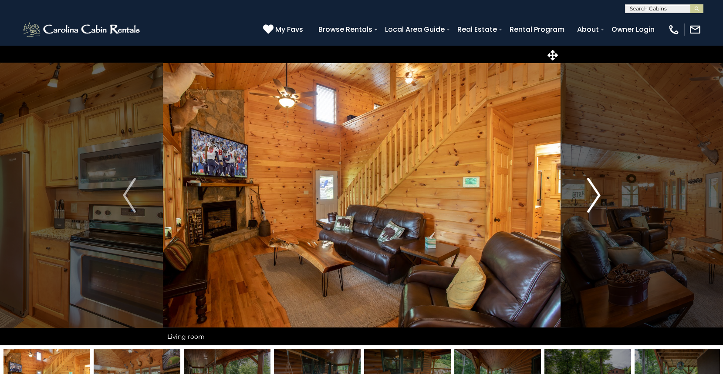
click at [592, 194] on img "Next" at bounding box center [593, 195] width 13 height 35
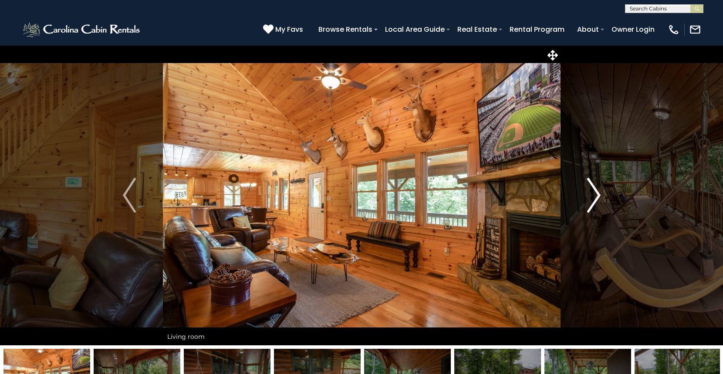
click at [592, 194] on img "Next" at bounding box center [593, 195] width 13 height 35
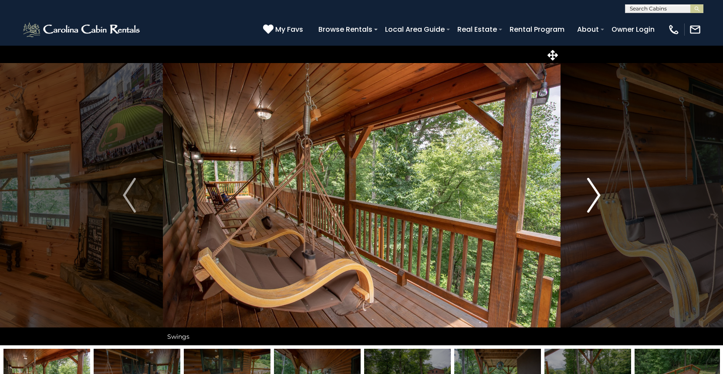
click at [592, 194] on img "Next" at bounding box center [593, 195] width 13 height 35
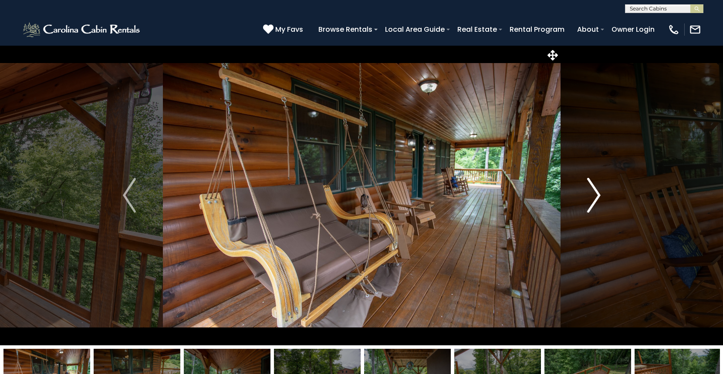
click at [592, 194] on img "Next" at bounding box center [593, 195] width 13 height 35
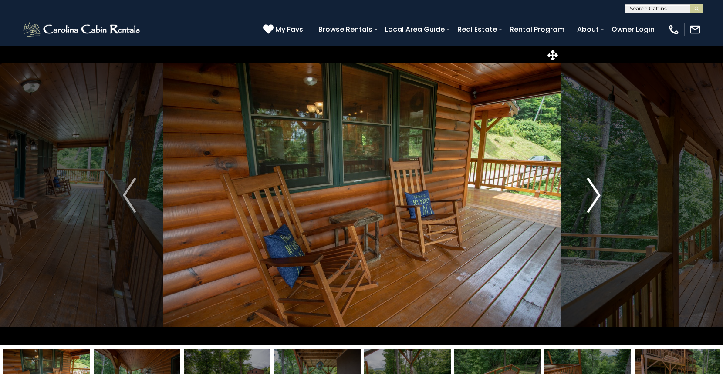
click at [592, 194] on img "Next" at bounding box center [593, 195] width 13 height 35
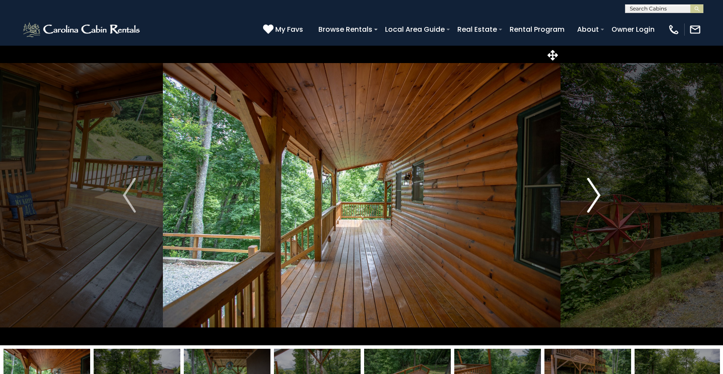
click at [592, 194] on img "Next" at bounding box center [593, 195] width 13 height 35
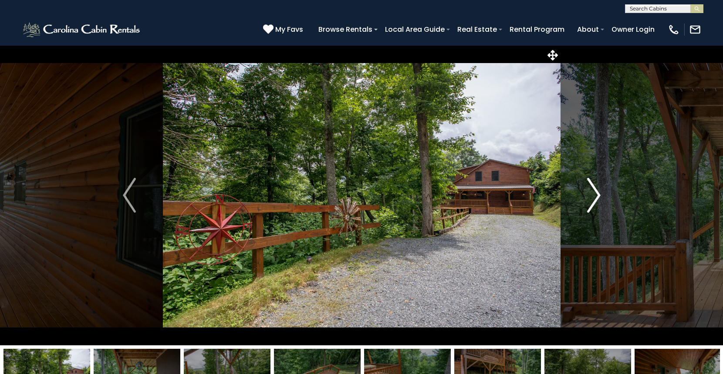
click at [592, 194] on img "Next" at bounding box center [593, 195] width 13 height 35
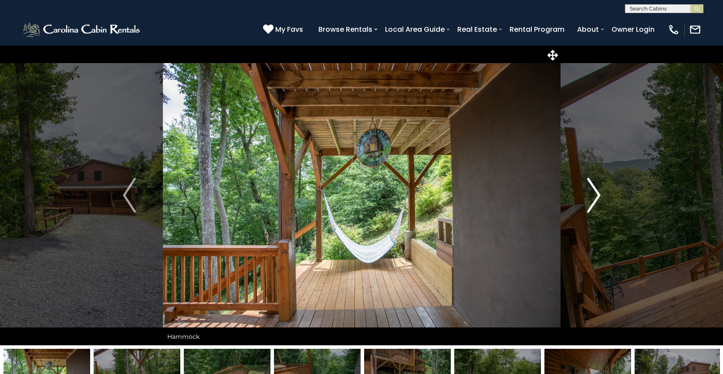
click at [592, 194] on img "Next" at bounding box center [593, 195] width 13 height 35
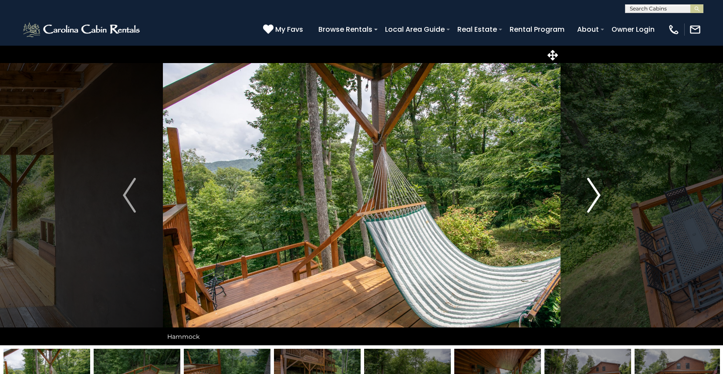
click at [592, 194] on img "Next" at bounding box center [593, 195] width 13 height 35
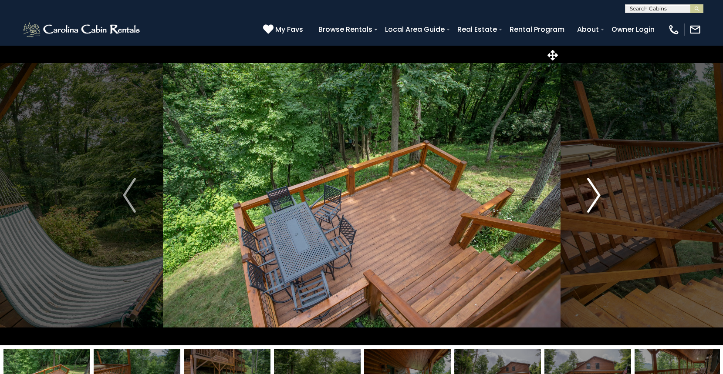
click at [592, 194] on img "Next" at bounding box center [593, 195] width 13 height 35
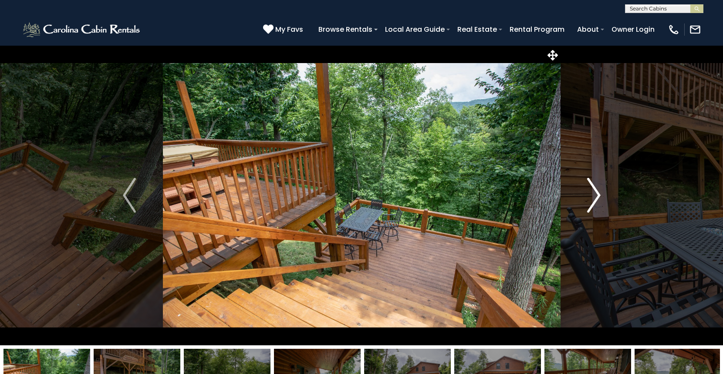
click at [592, 194] on img "Next" at bounding box center [593, 195] width 13 height 35
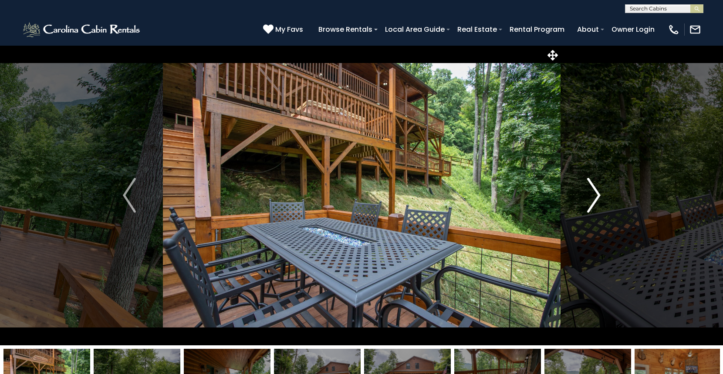
click at [592, 194] on img "Next" at bounding box center [593, 195] width 13 height 35
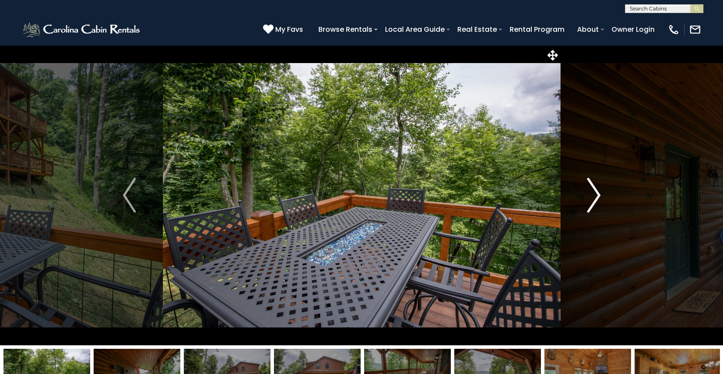
click at [592, 194] on img "Next" at bounding box center [593, 195] width 13 height 35
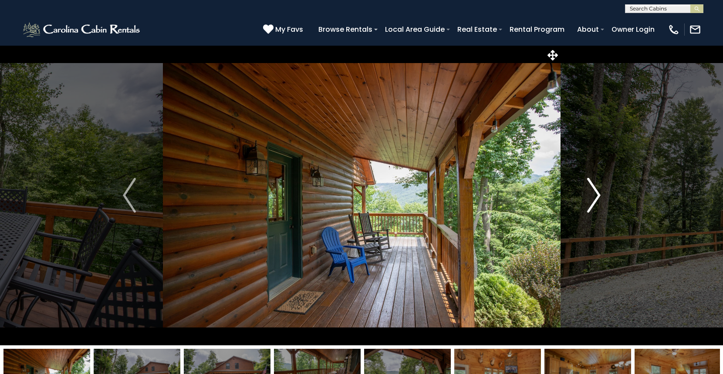
click at [592, 194] on img "Next" at bounding box center [593, 195] width 13 height 35
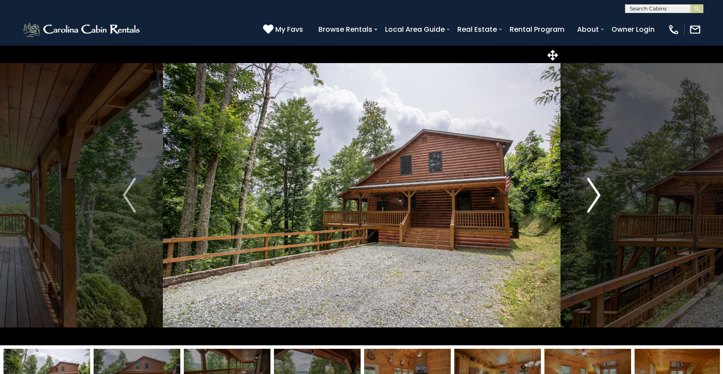
click at [592, 194] on img "Next" at bounding box center [593, 195] width 13 height 35
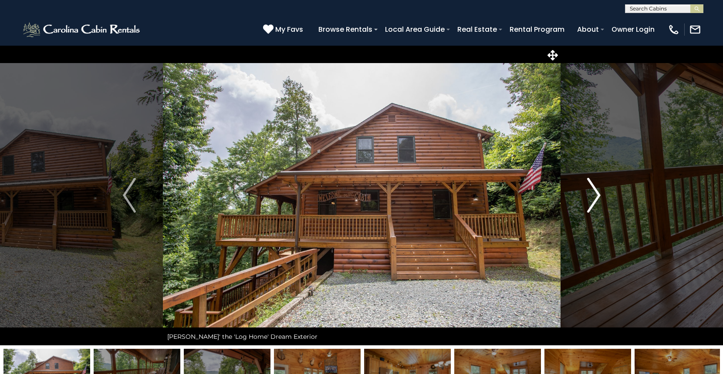
click at [592, 194] on img "Next" at bounding box center [593, 195] width 13 height 35
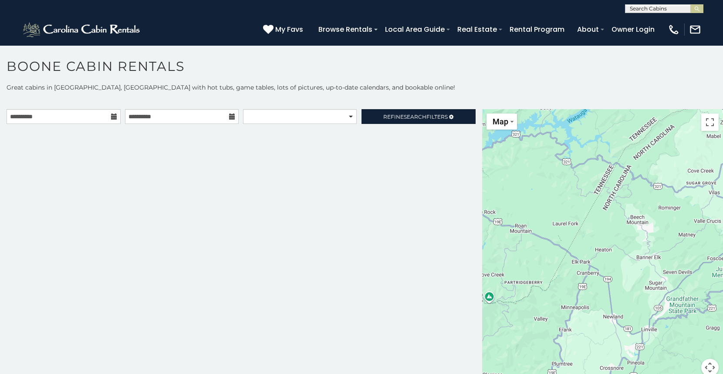
scroll to position [8, 0]
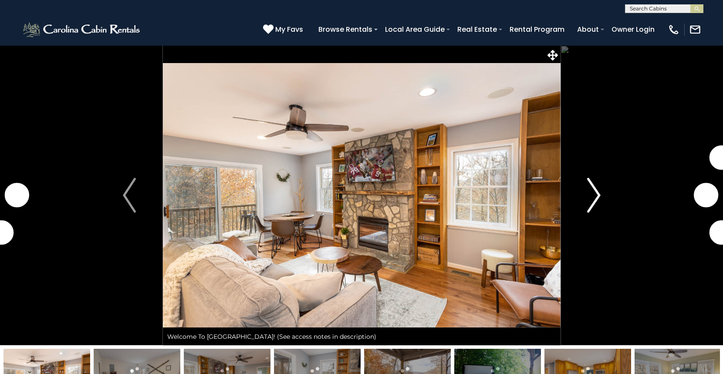
click at [594, 185] on img "Next" at bounding box center [593, 195] width 13 height 35
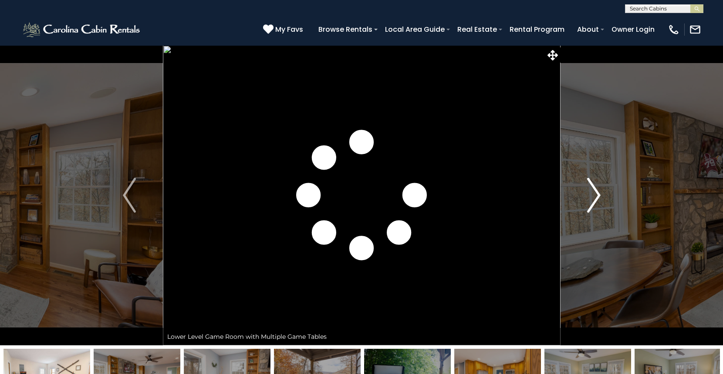
click at [594, 185] on img "Next" at bounding box center [593, 195] width 13 height 35
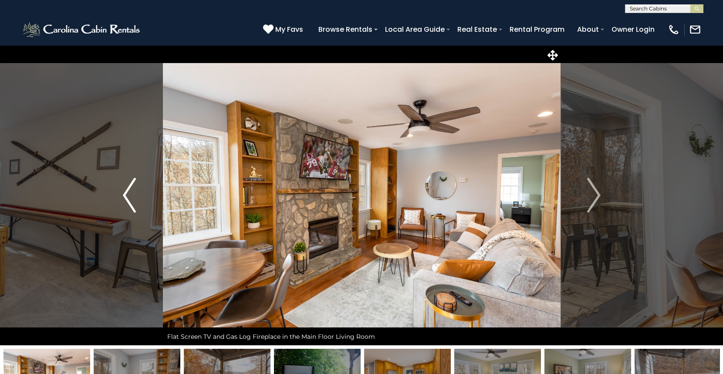
click at [132, 187] on img "Previous" at bounding box center [129, 195] width 13 height 35
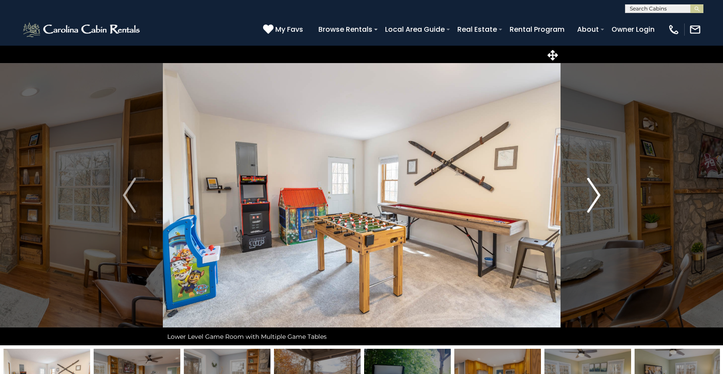
click at [596, 199] on img "Next" at bounding box center [593, 195] width 13 height 35
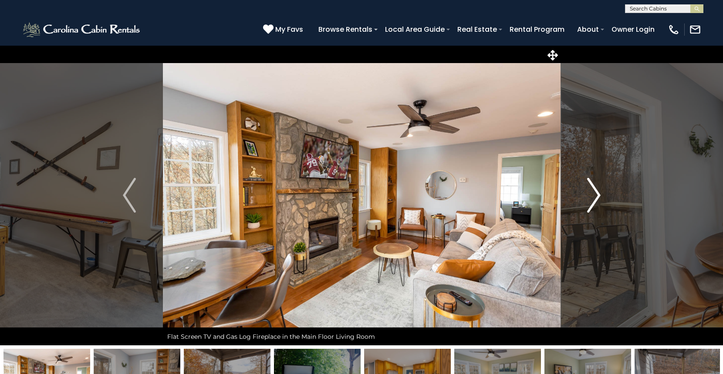
click at [596, 199] on img "Next" at bounding box center [593, 195] width 13 height 35
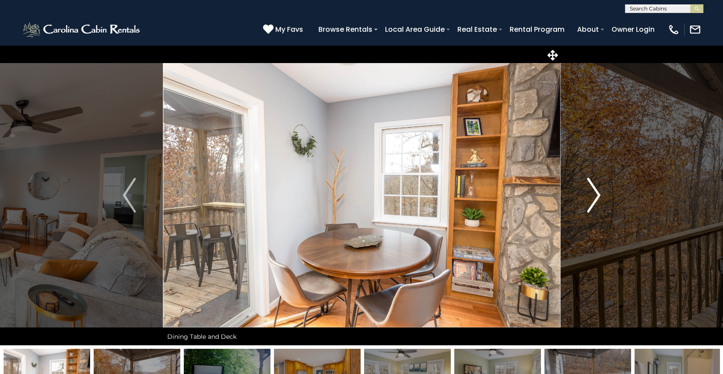
click at [596, 199] on img "Next" at bounding box center [593, 195] width 13 height 35
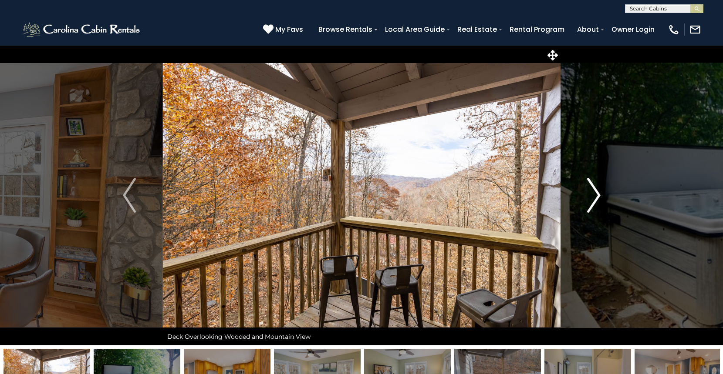
click at [596, 199] on img "Next" at bounding box center [593, 195] width 13 height 35
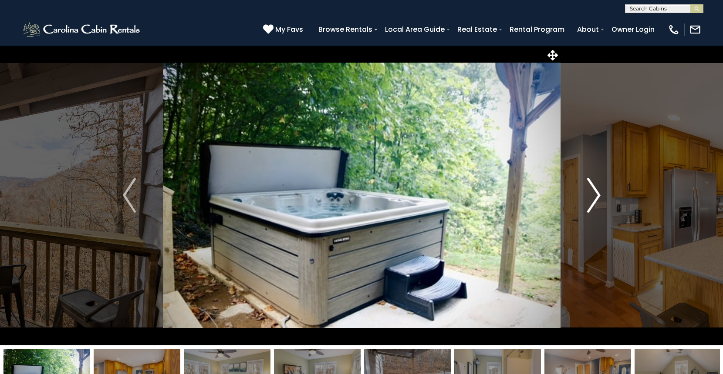
click at [596, 199] on img "Next" at bounding box center [593, 195] width 13 height 35
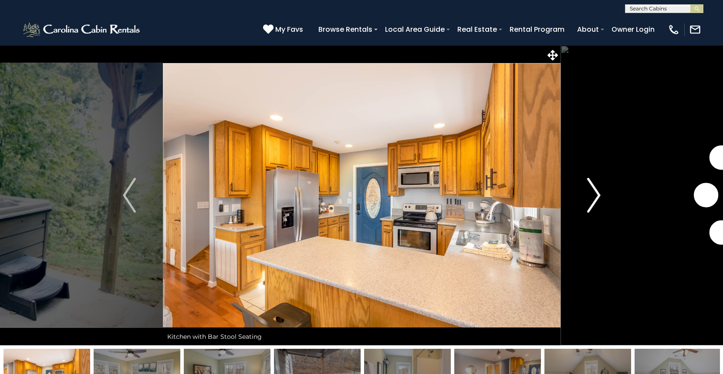
click at [596, 199] on img "Next" at bounding box center [593, 195] width 13 height 35
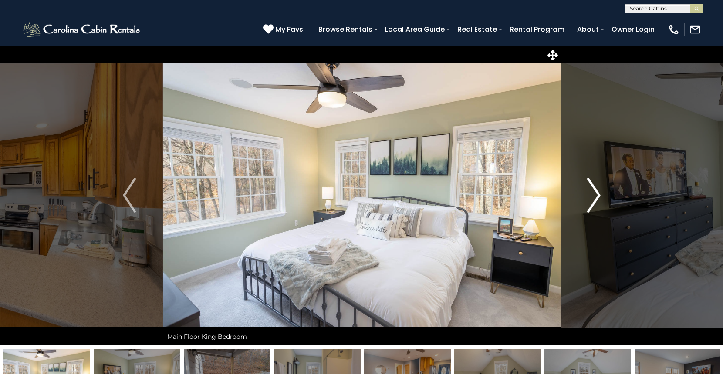
click at [596, 199] on img "Next" at bounding box center [593, 195] width 13 height 35
